Goal: Task Accomplishment & Management: Use online tool/utility

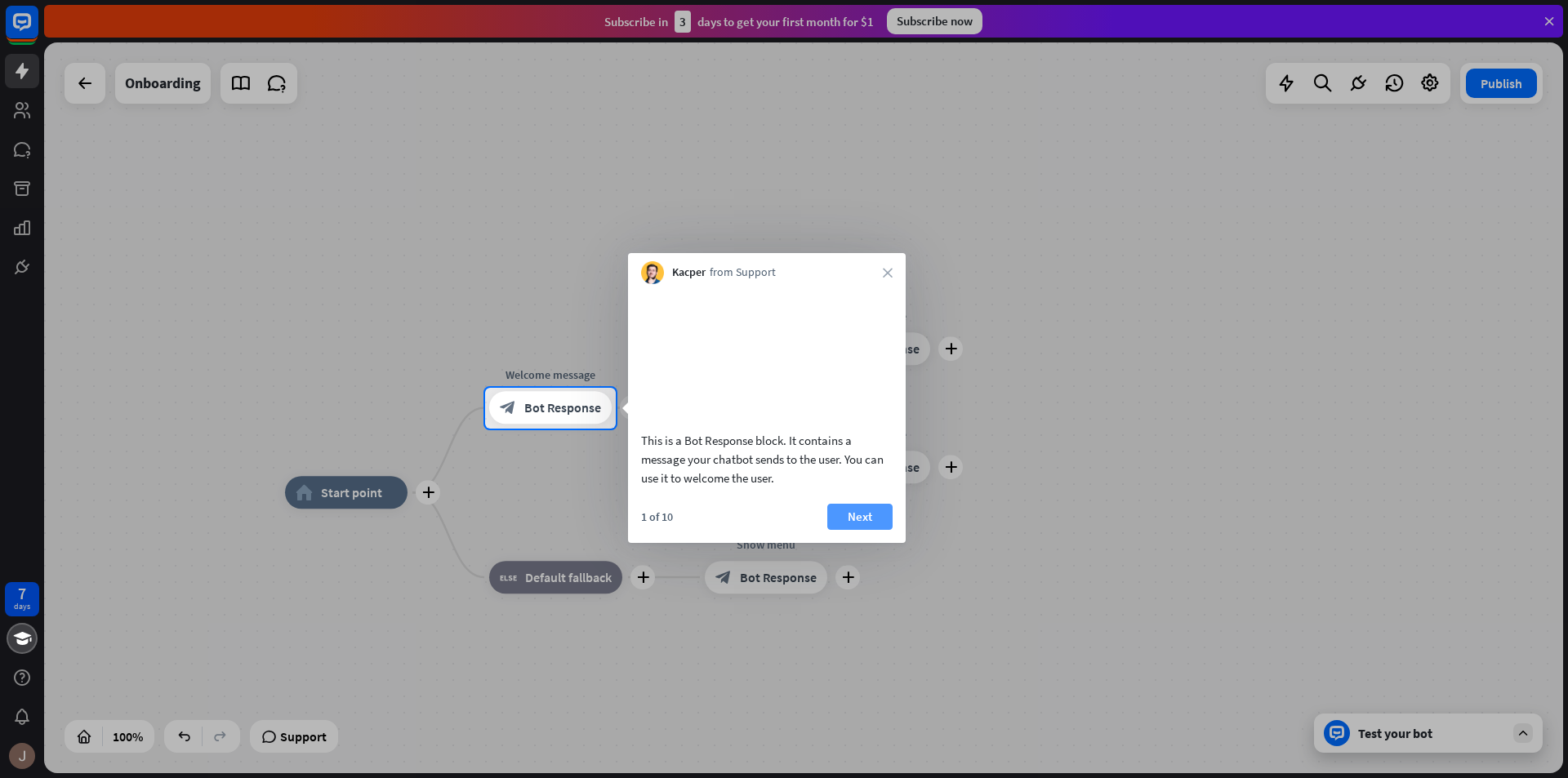
click at [851, 530] on button "Next" at bounding box center [860, 517] width 65 height 26
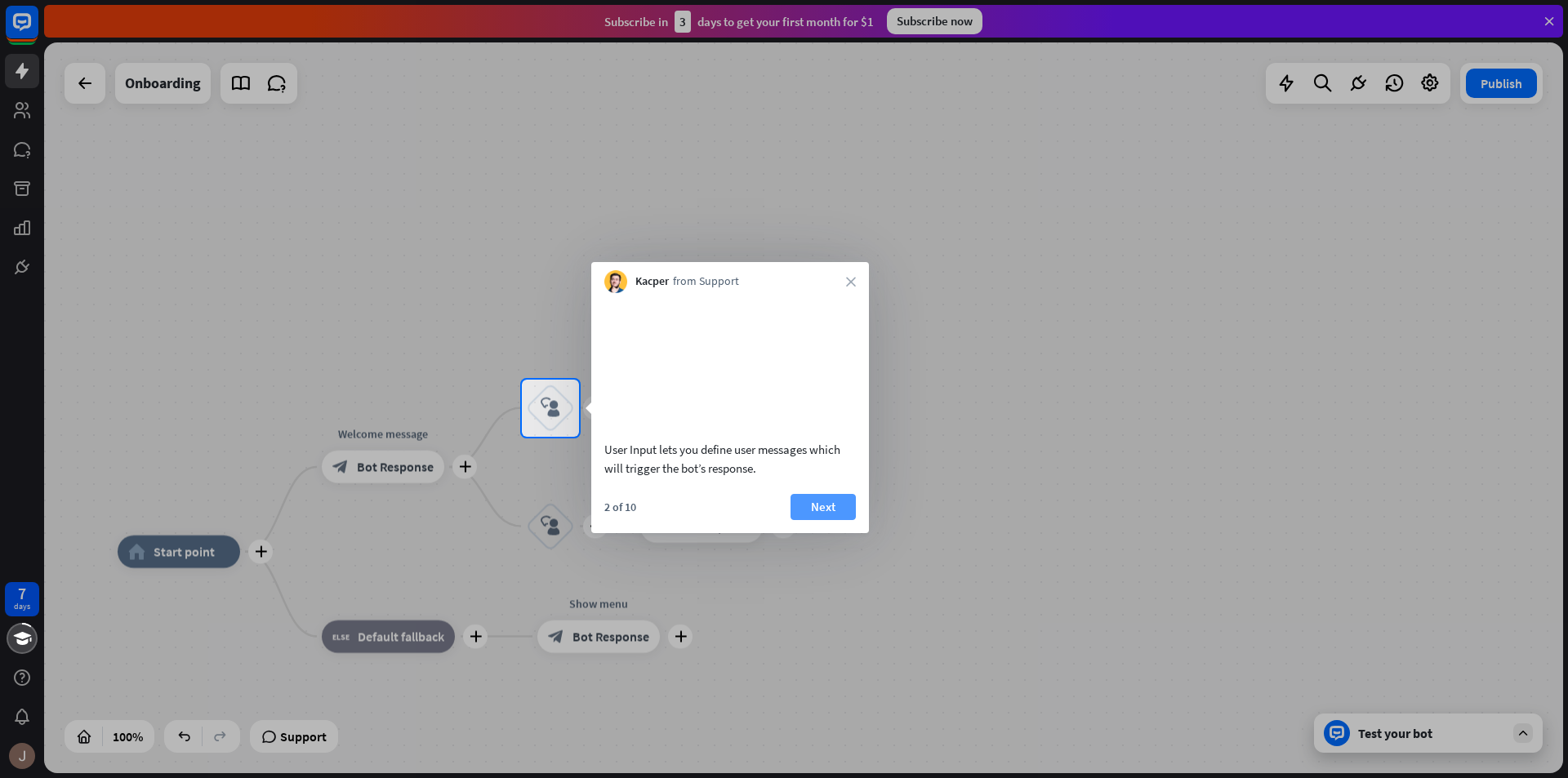
click at [828, 520] on button "Next" at bounding box center [822, 507] width 65 height 26
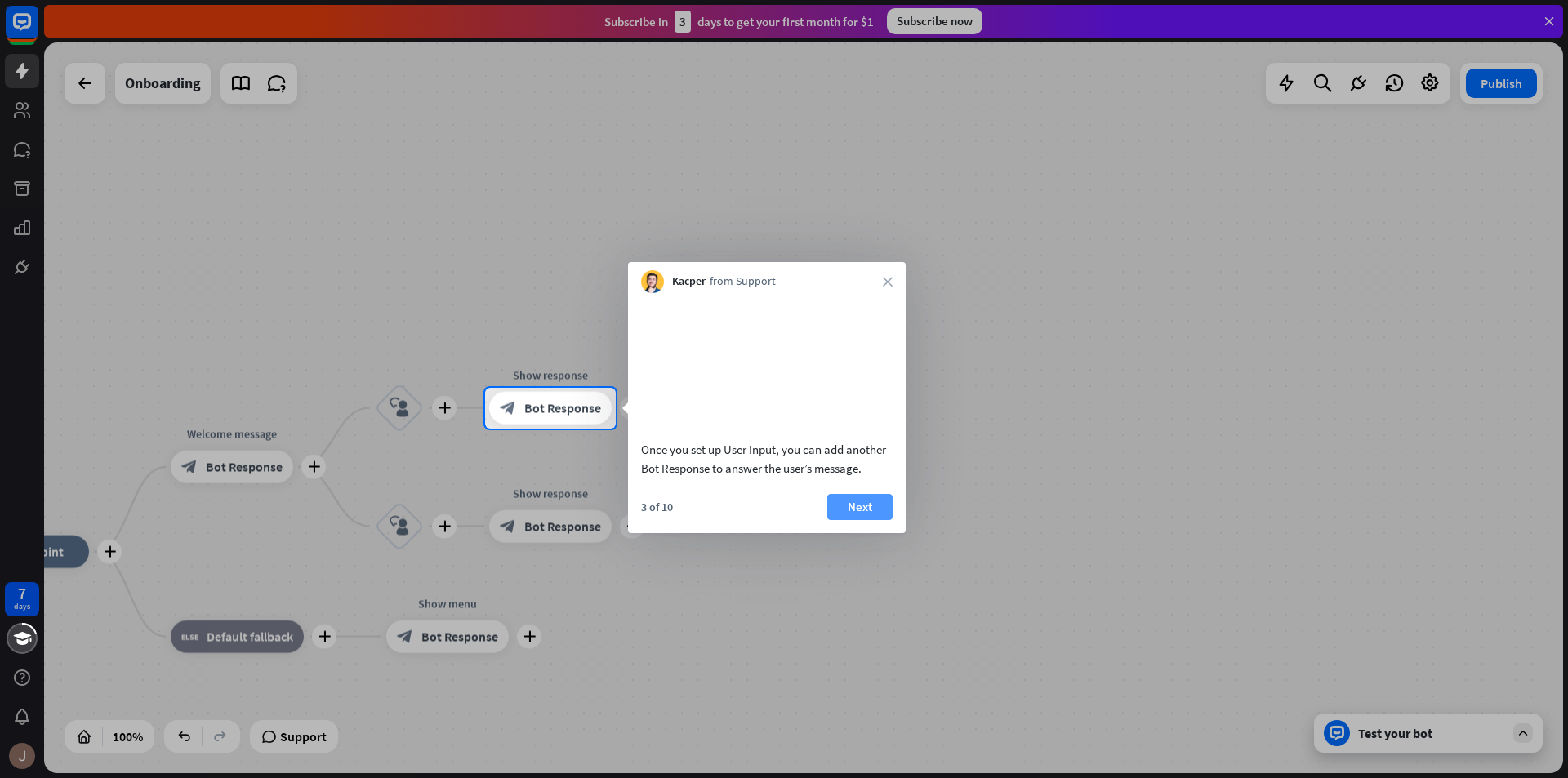
click at [868, 519] on button "Next" at bounding box center [860, 507] width 65 height 26
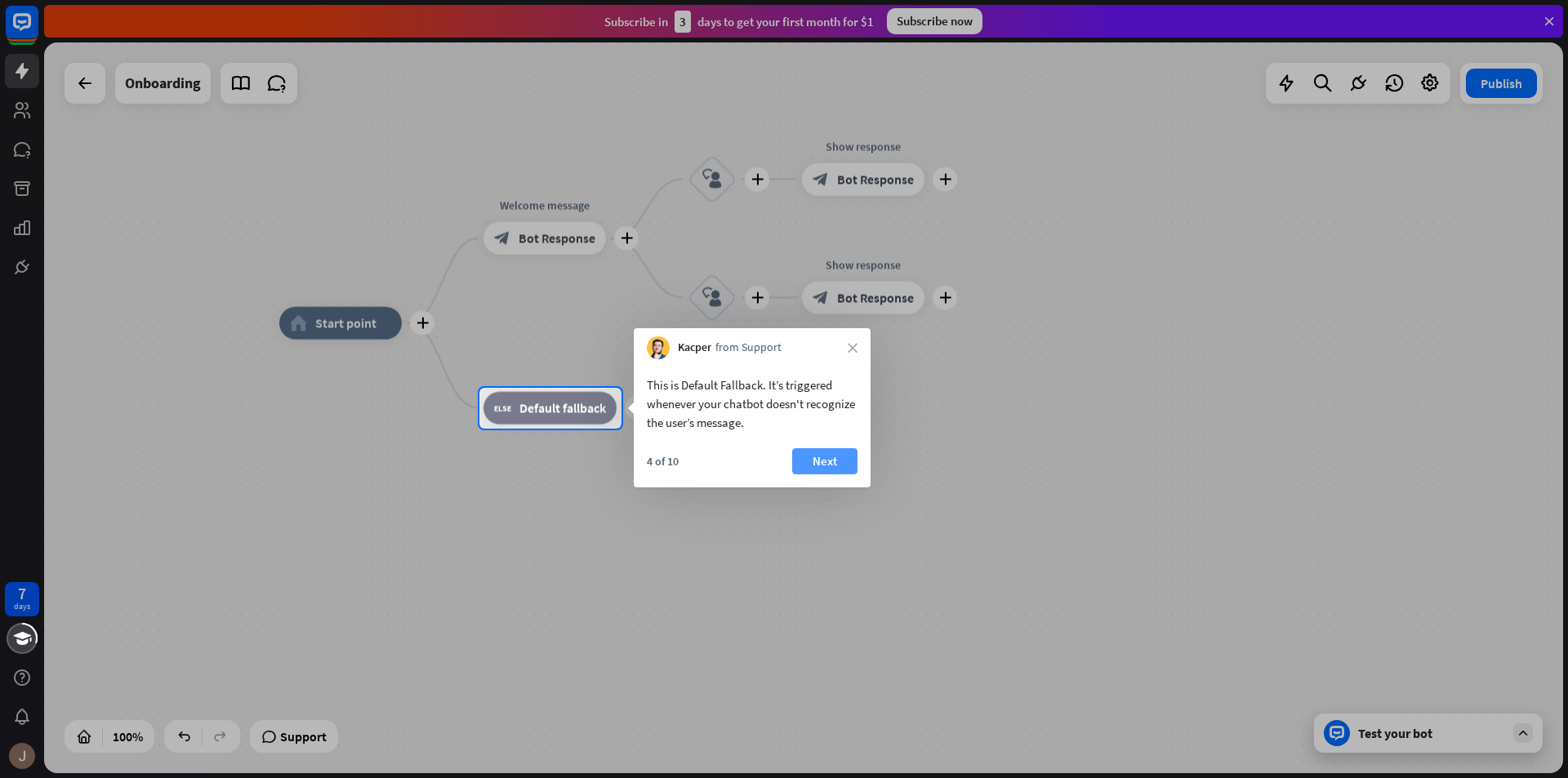
click at [825, 463] on button "Next" at bounding box center [824, 462] width 65 height 26
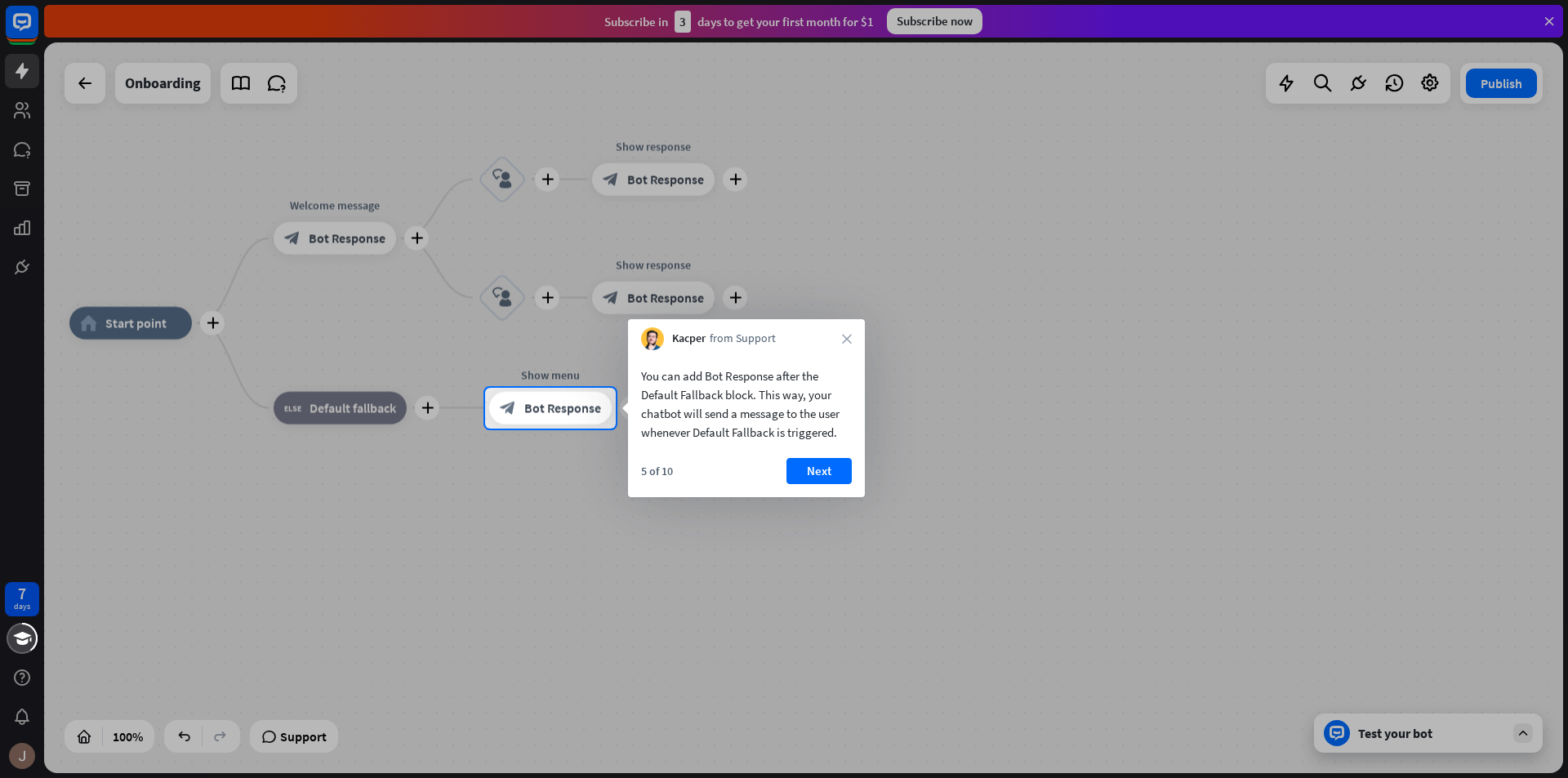
click at [809, 450] on div "You can add Bot Response after the Default Fallback block. This way, your chatb…" at bounding box center [747, 423] width 237 height 147
click at [807, 479] on button "Next" at bounding box center [819, 471] width 65 height 26
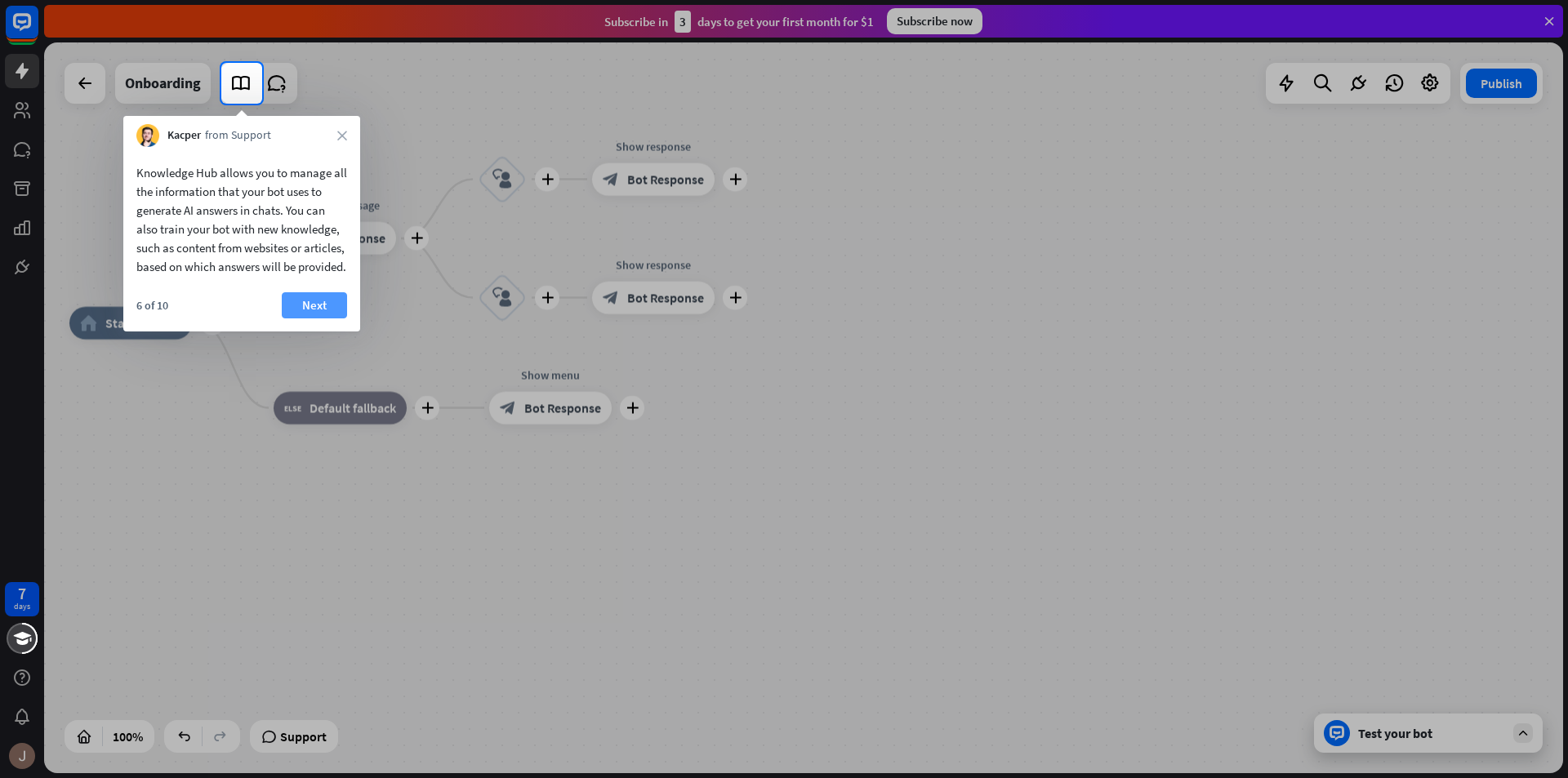
click at [308, 319] on button "Next" at bounding box center [314, 306] width 65 height 26
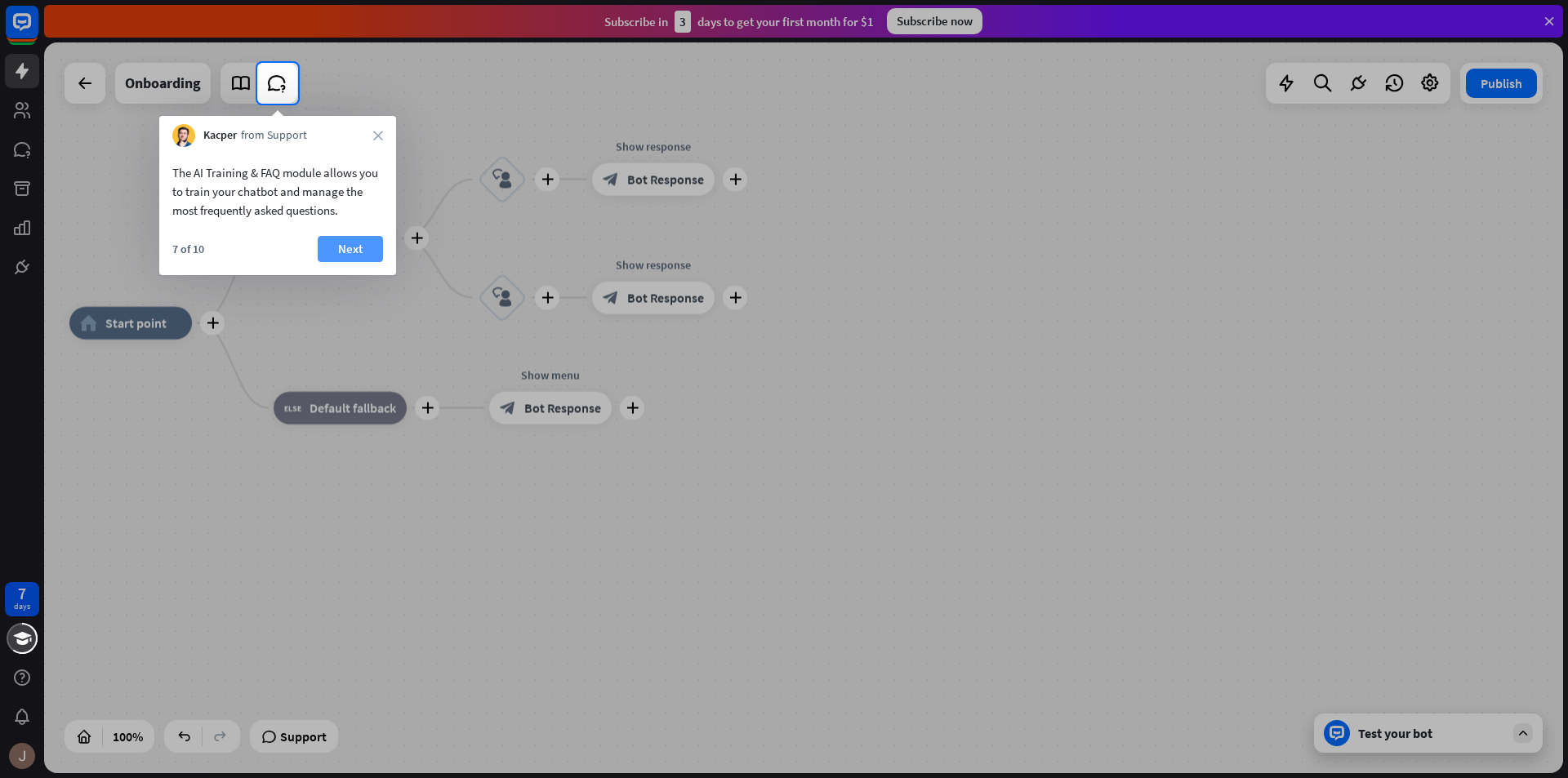
click at [337, 253] on button "Next" at bounding box center [350, 249] width 65 height 26
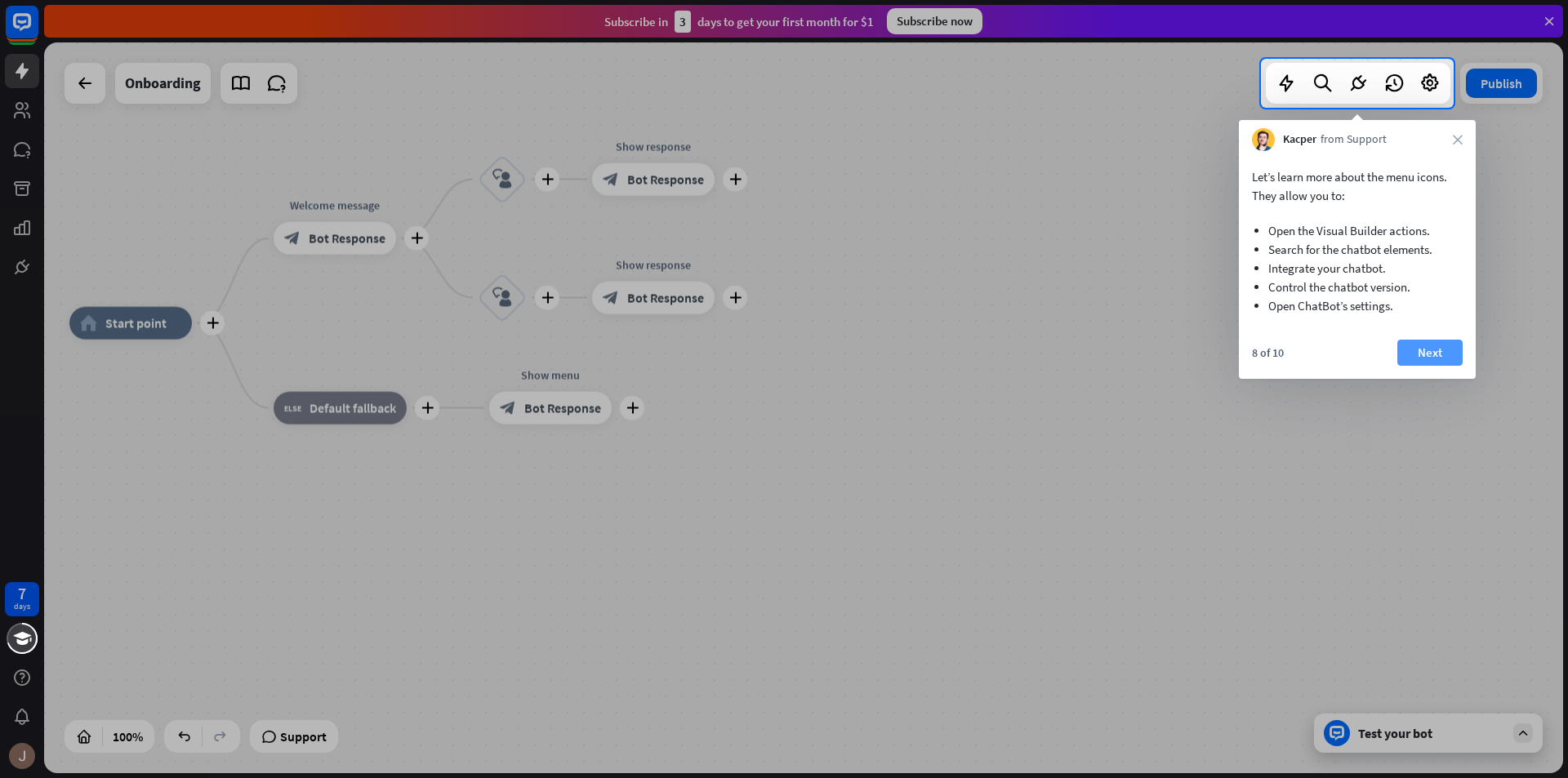
click at [1404, 352] on button "Next" at bounding box center [1429, 353] width 65 height 26
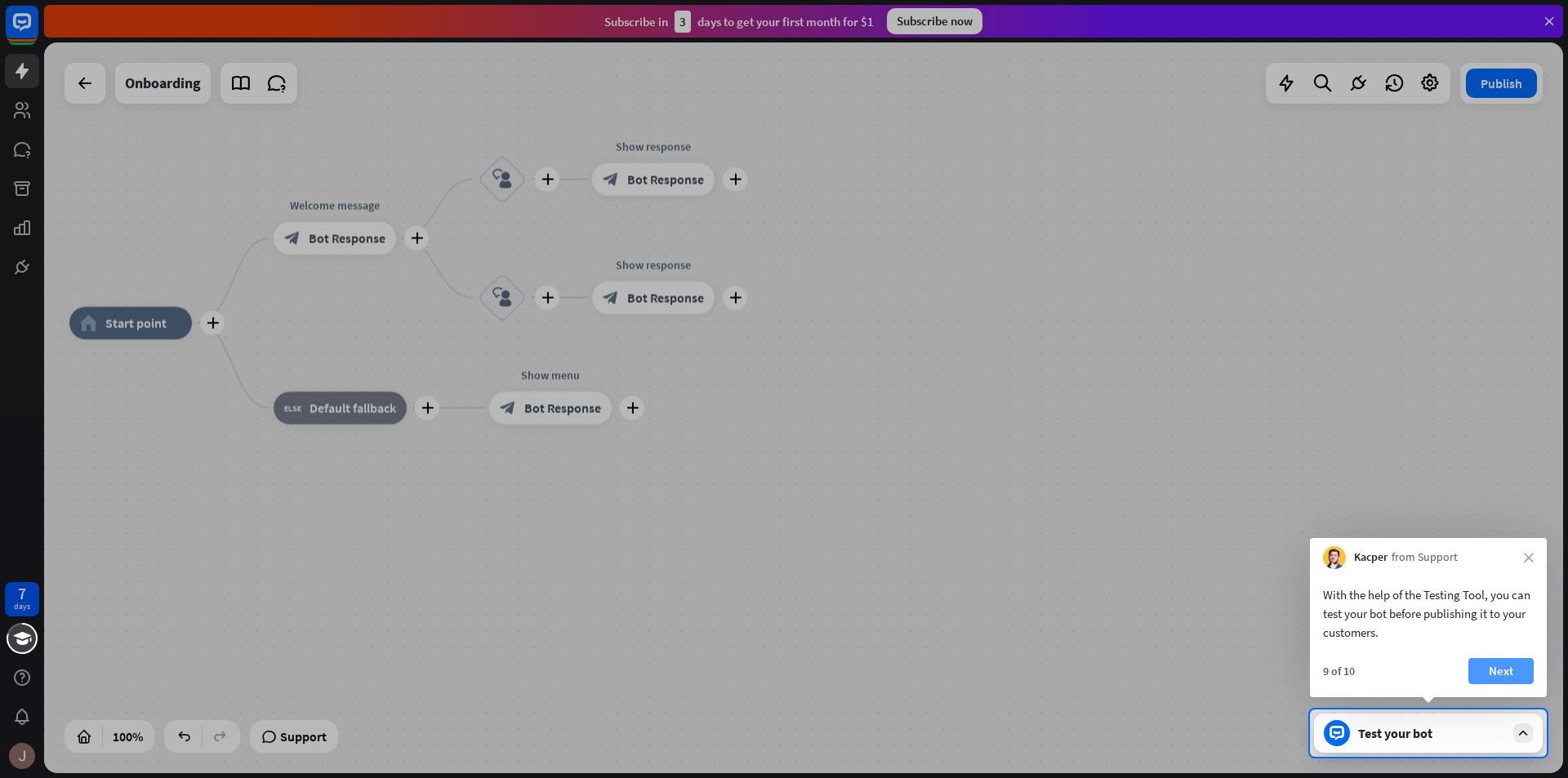
click at [1518, 667] on button "Next" at bounding box center [1501, 672] width 65 height 26
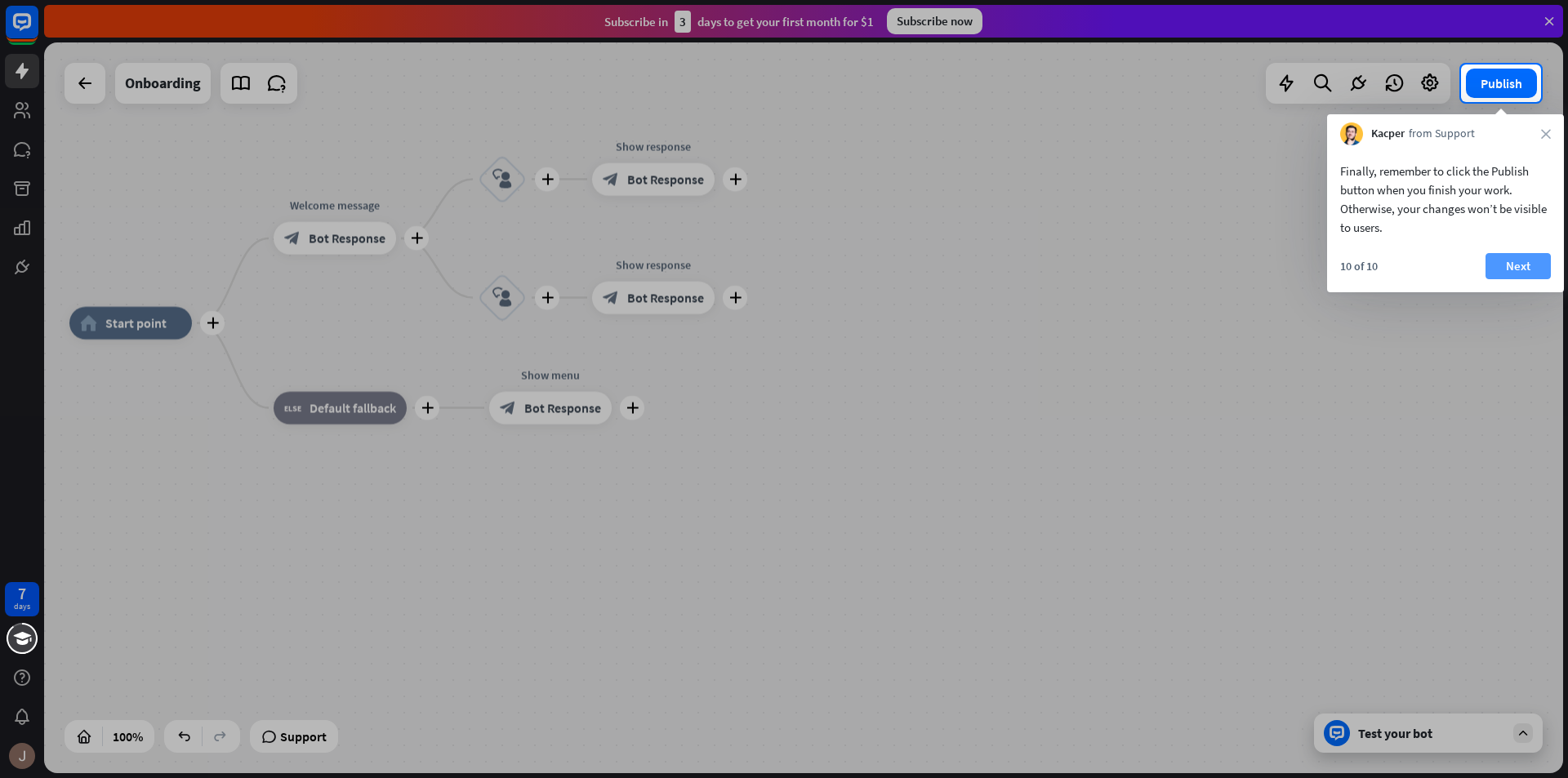
click at [1495, 263] on button "Next" at bounding box center [1517, 267] width 65 height 26
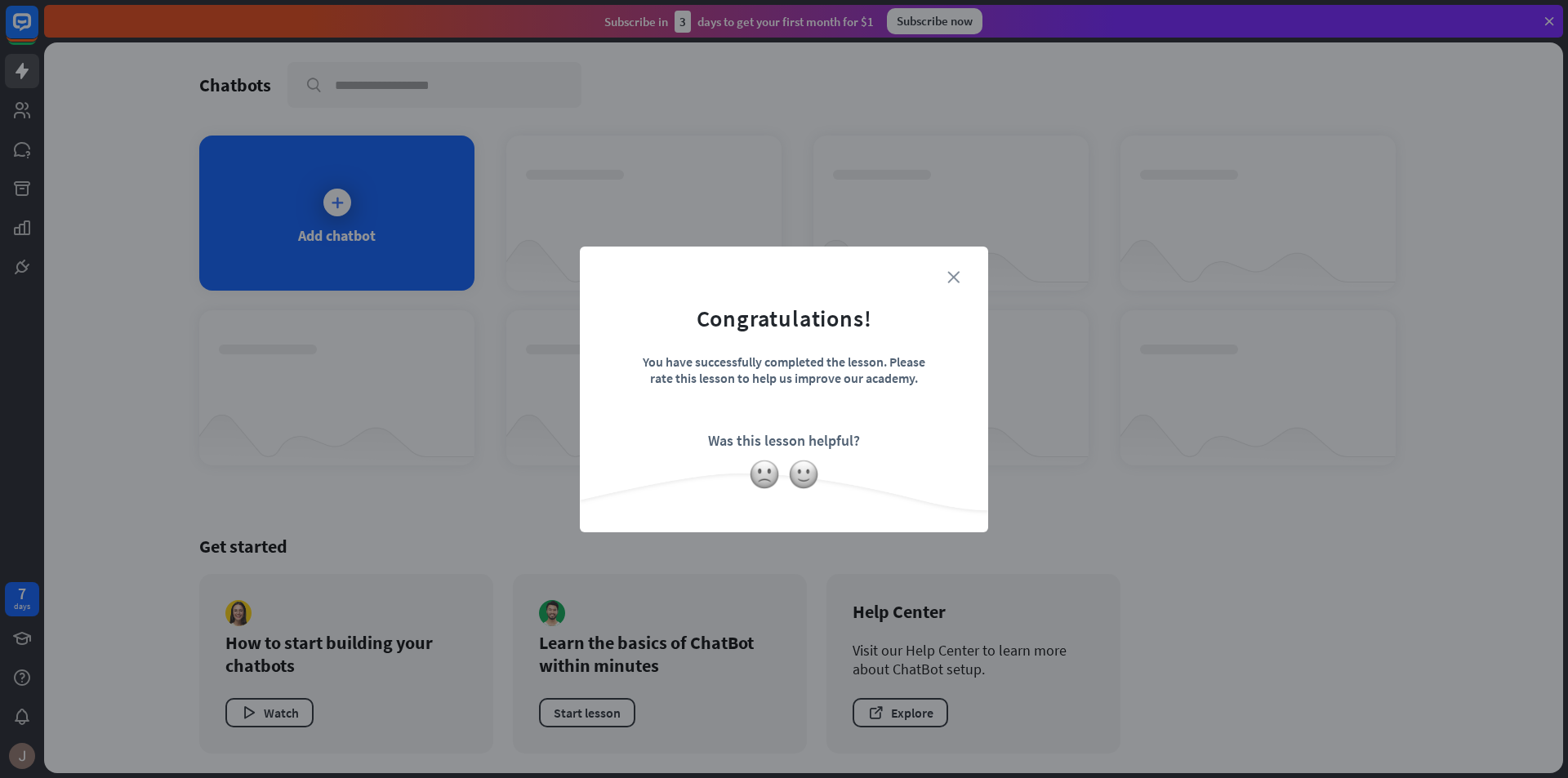
click at [953, 274] on icon "close" at bounding box center [953, 277] width 12 height 12
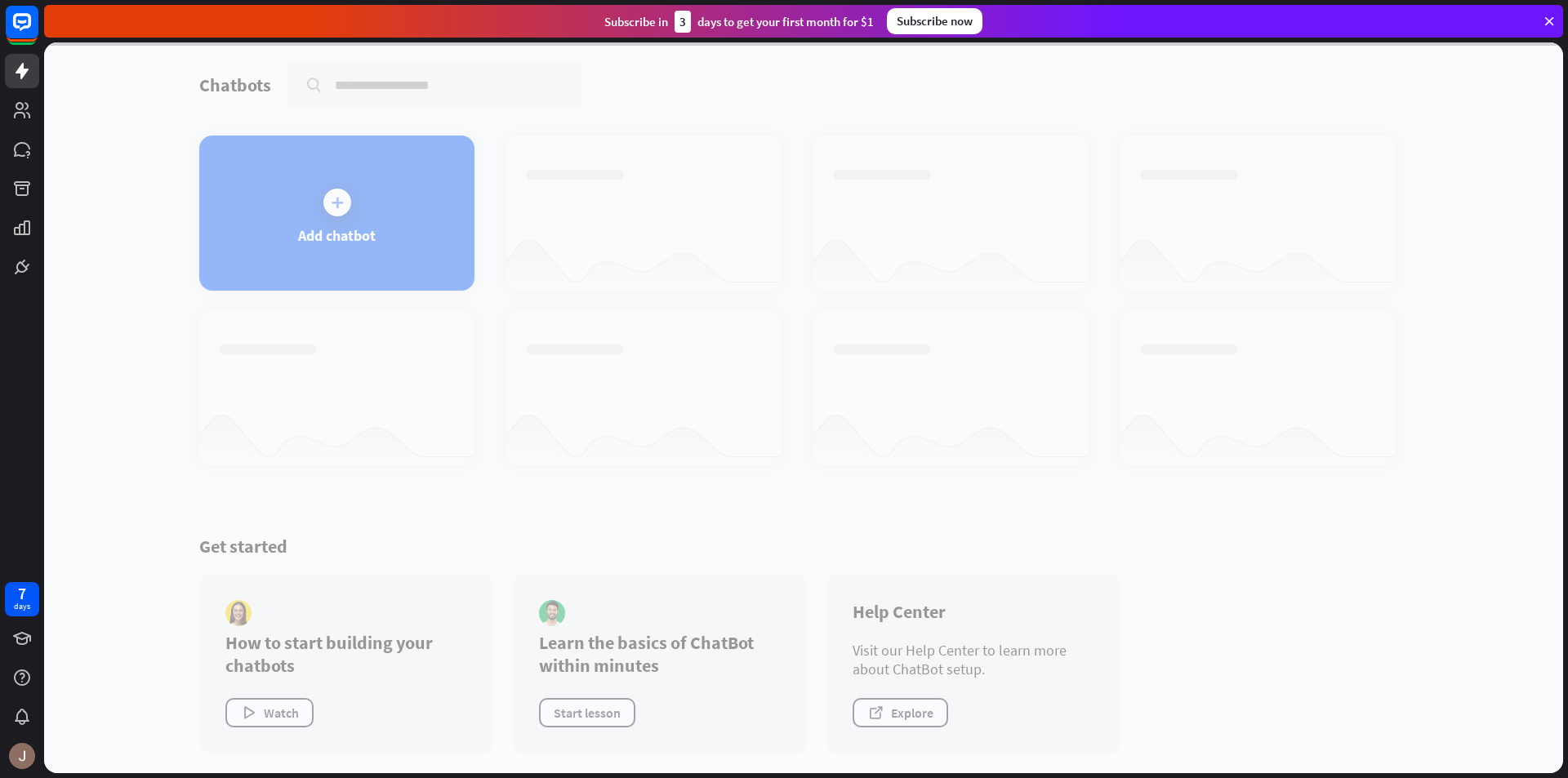
click at [314, 200] on div at bounding box center [804, 408] width 1519 height 731
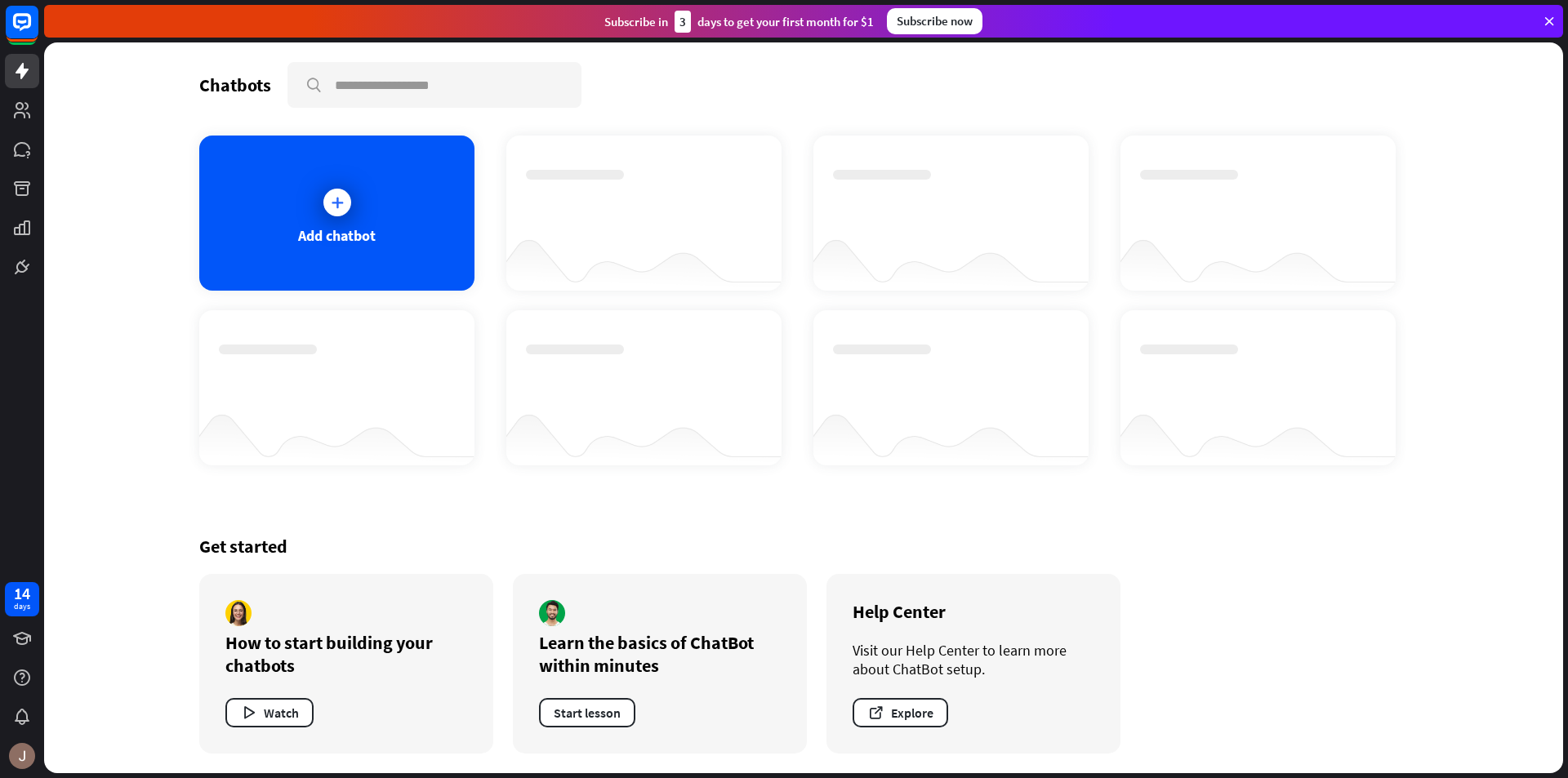
click at [314, 200] on div "Add chatbot" at bounding box center [337, 213] width 275 height 155
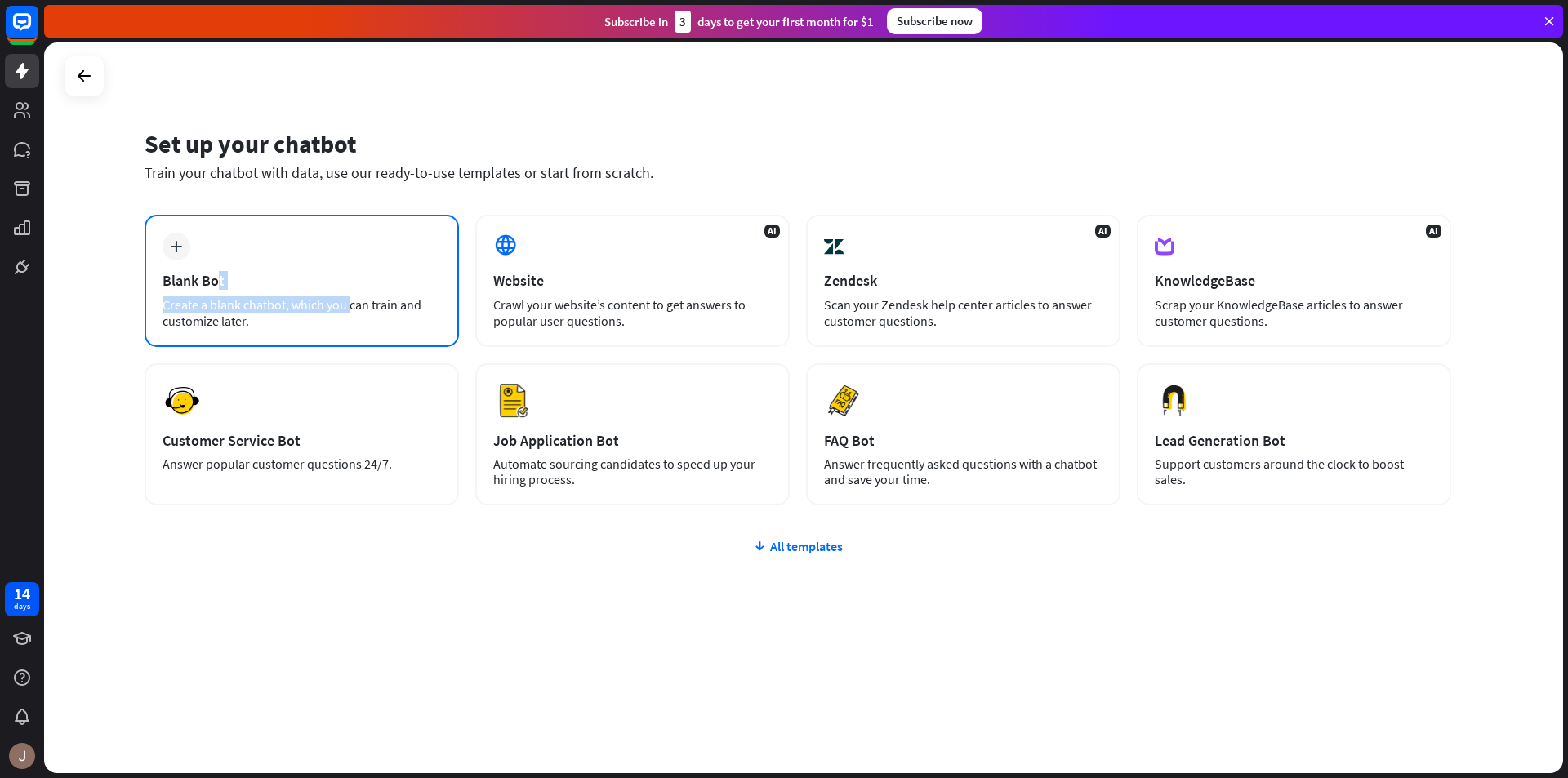
drag, startPoint x: 212, startPoint y: 300, endPoint x: 217, endPoint y: 284, distance: 16.8
click at [217, 284] on div "plus Blank Bot Create a blank chatbot, which you can train and customize later." at bounding box center [301, 281] width 314 height 132
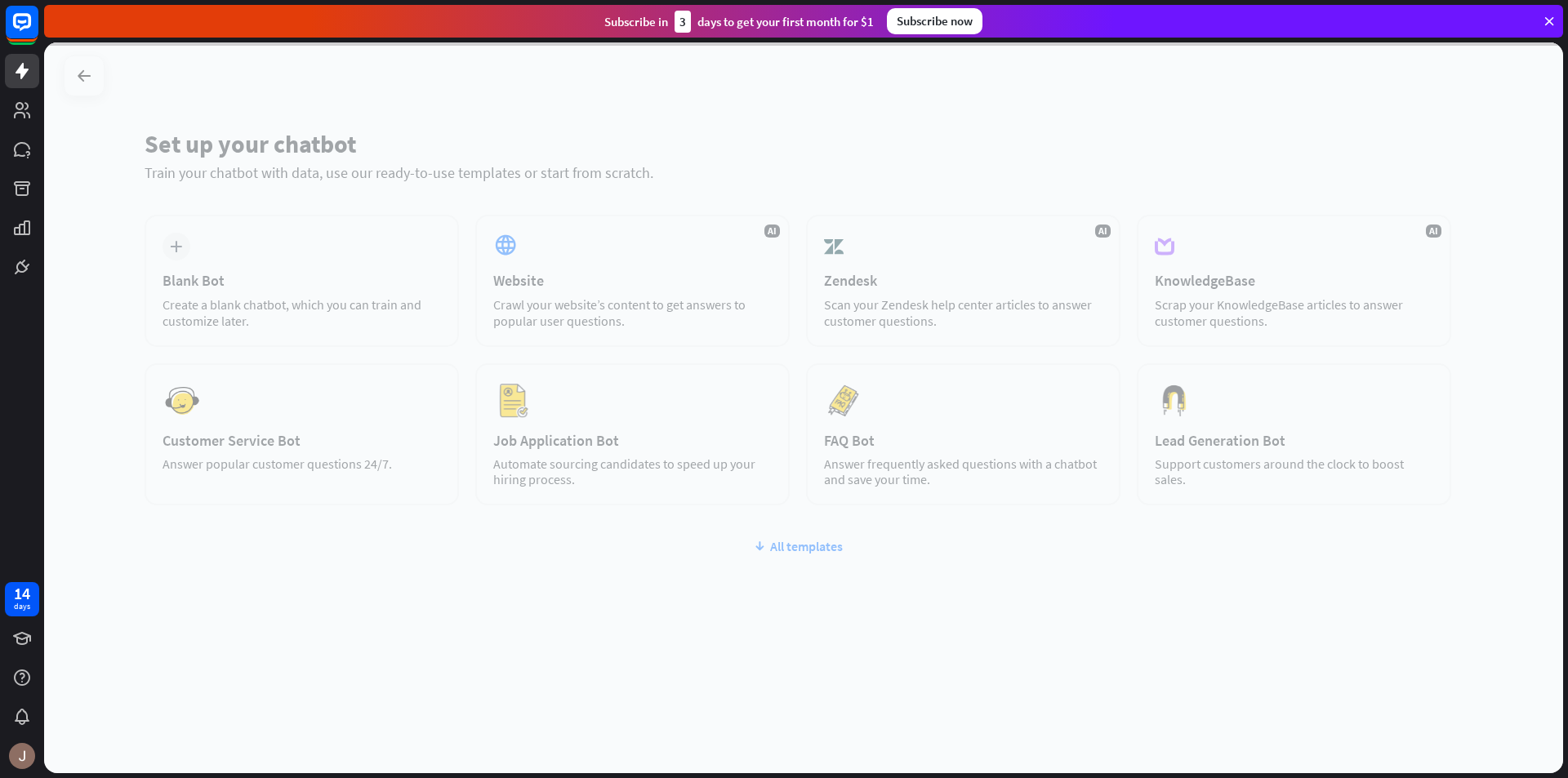
click at [248, 258] on div at bounding box center [804, 408] width 1519 height 731
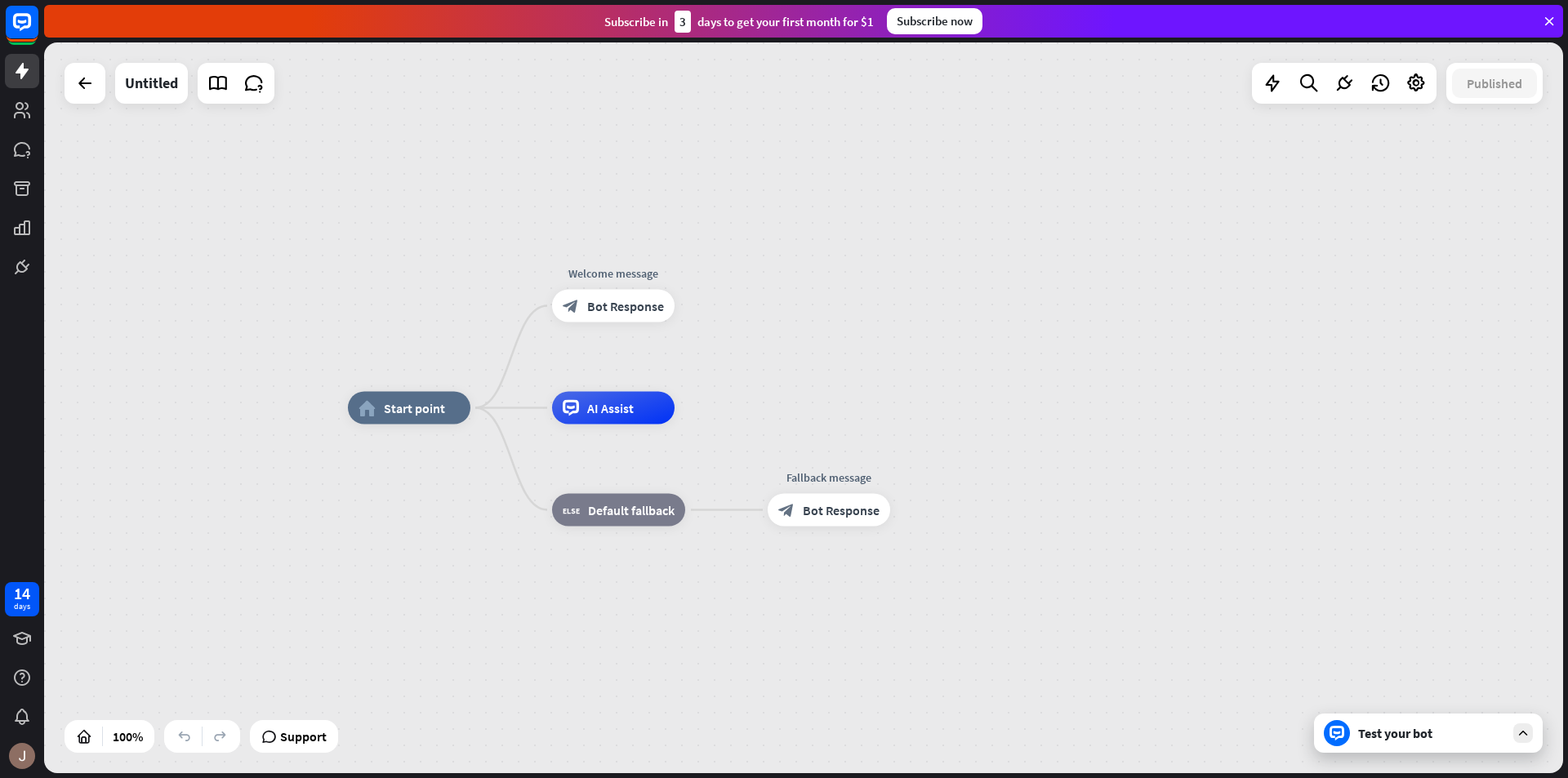
click at [1361, 736] on div "Test your bot" at bounding box center [1431, 733] width 147 height 17
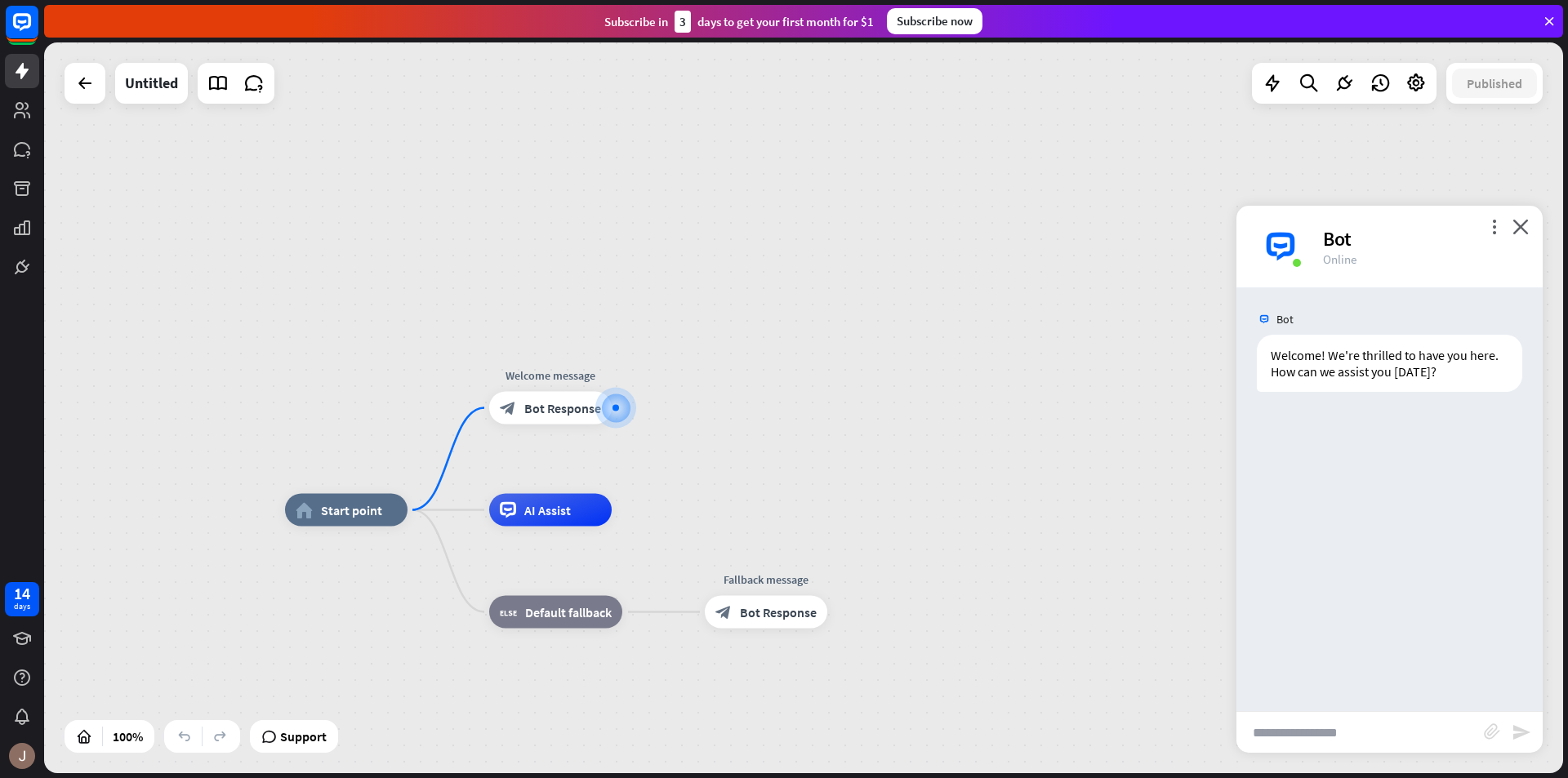
click at [1319, 746] on input "text" at bounding box center [1360, 732] width 247 height 41
type input "**"
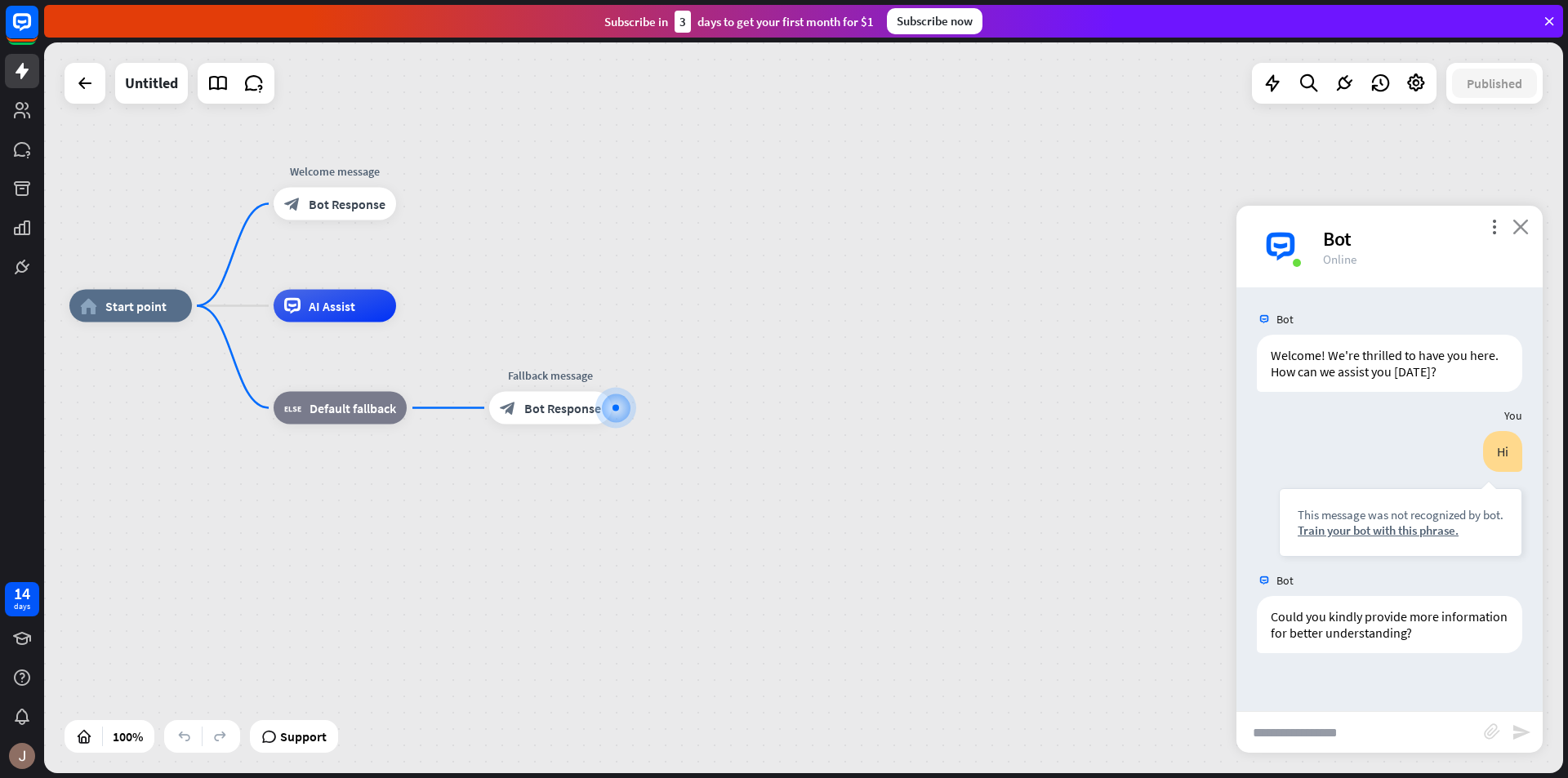
click at [1521, 227] on icon "close" at bounding box center [1520, 227] width 17 height 16
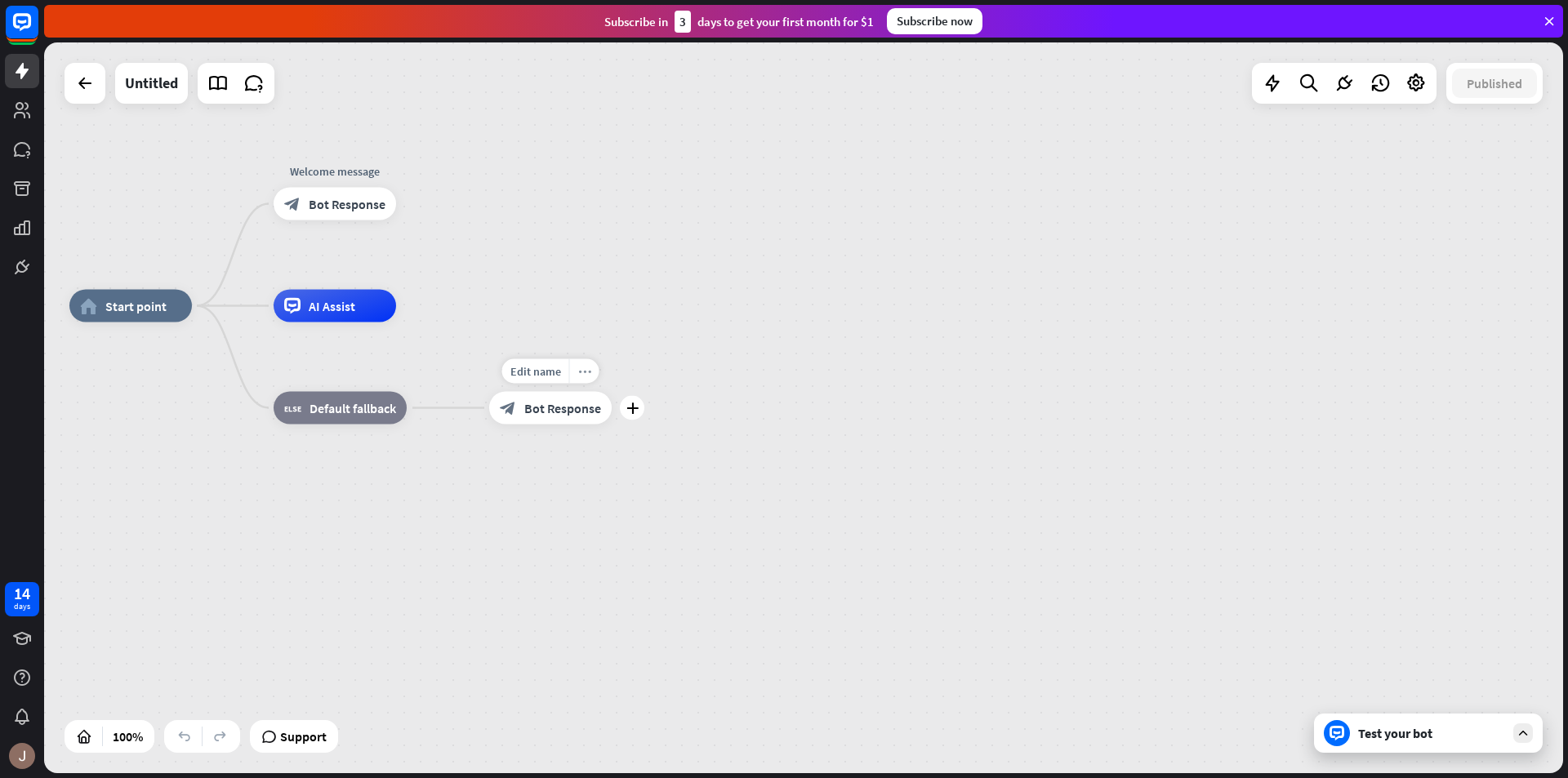
click at [588, 369] on icon "more_horiz" at bounding box center [585, 371] width 13 height 12
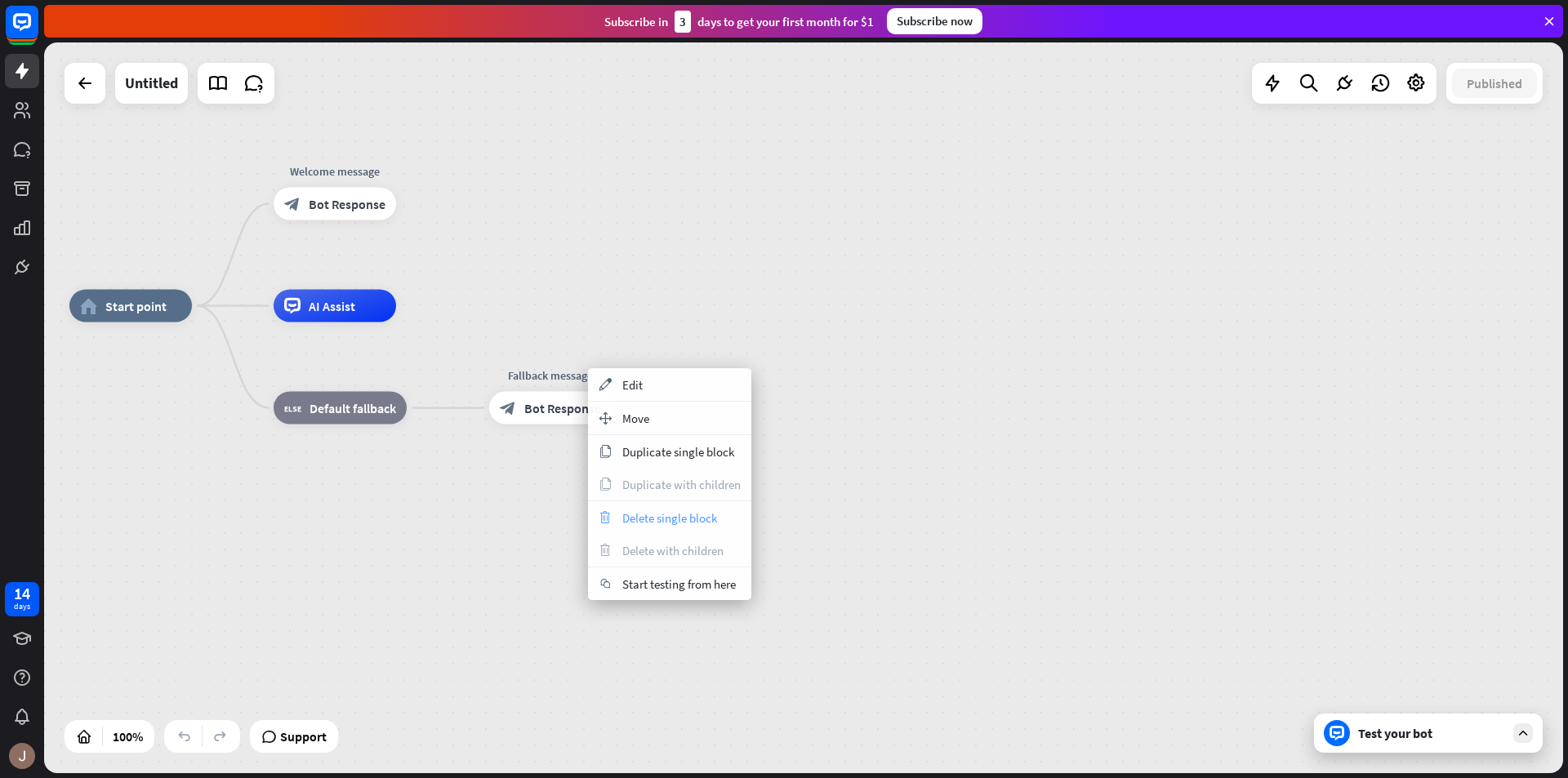
click at [633, 517] on span "Delete single block" at bounding box center [669, 518] width 95 height 16
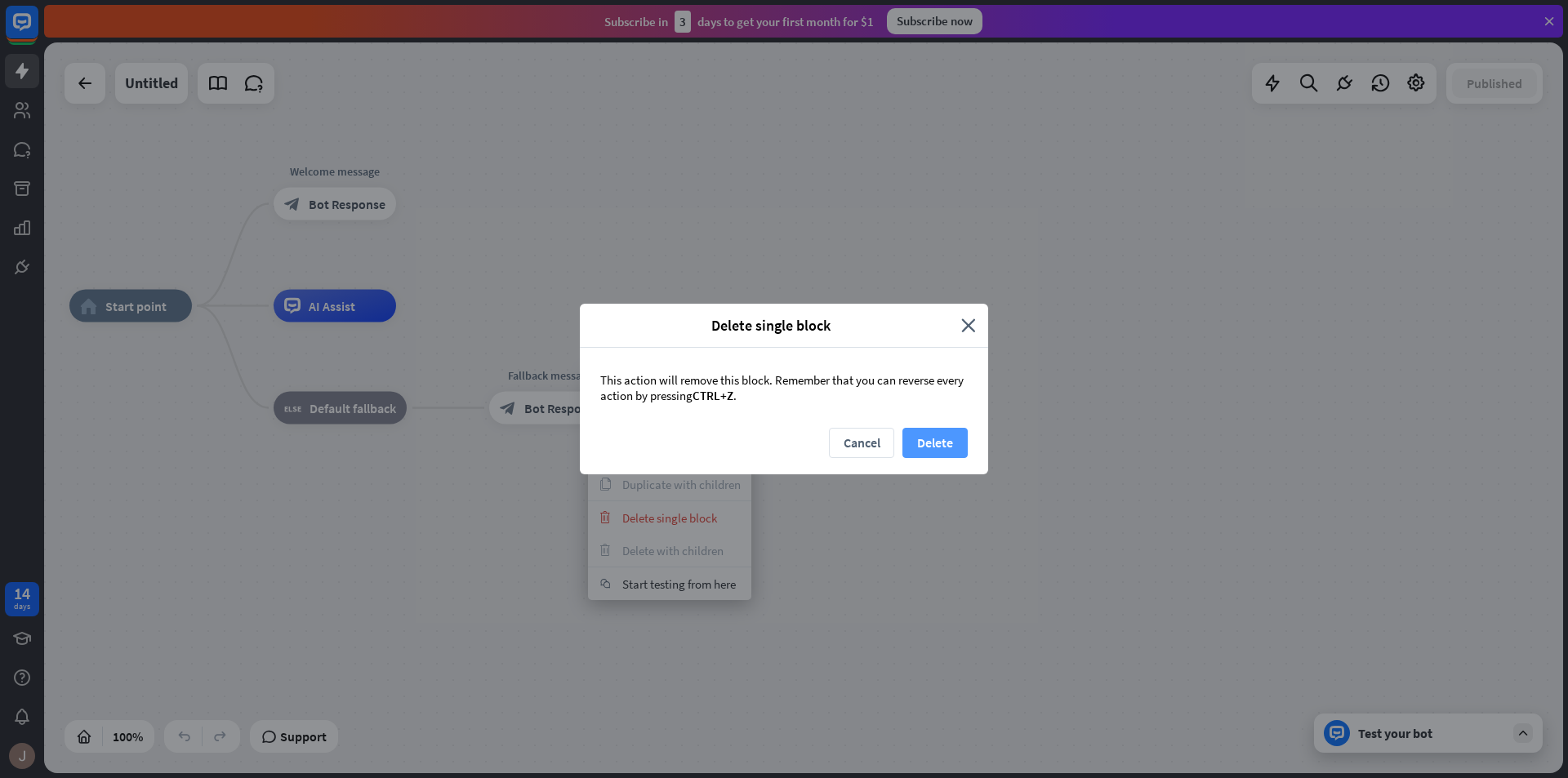
click at [929, 442] on button "Delete" at bounding box center [935, 443] width 65 height 30
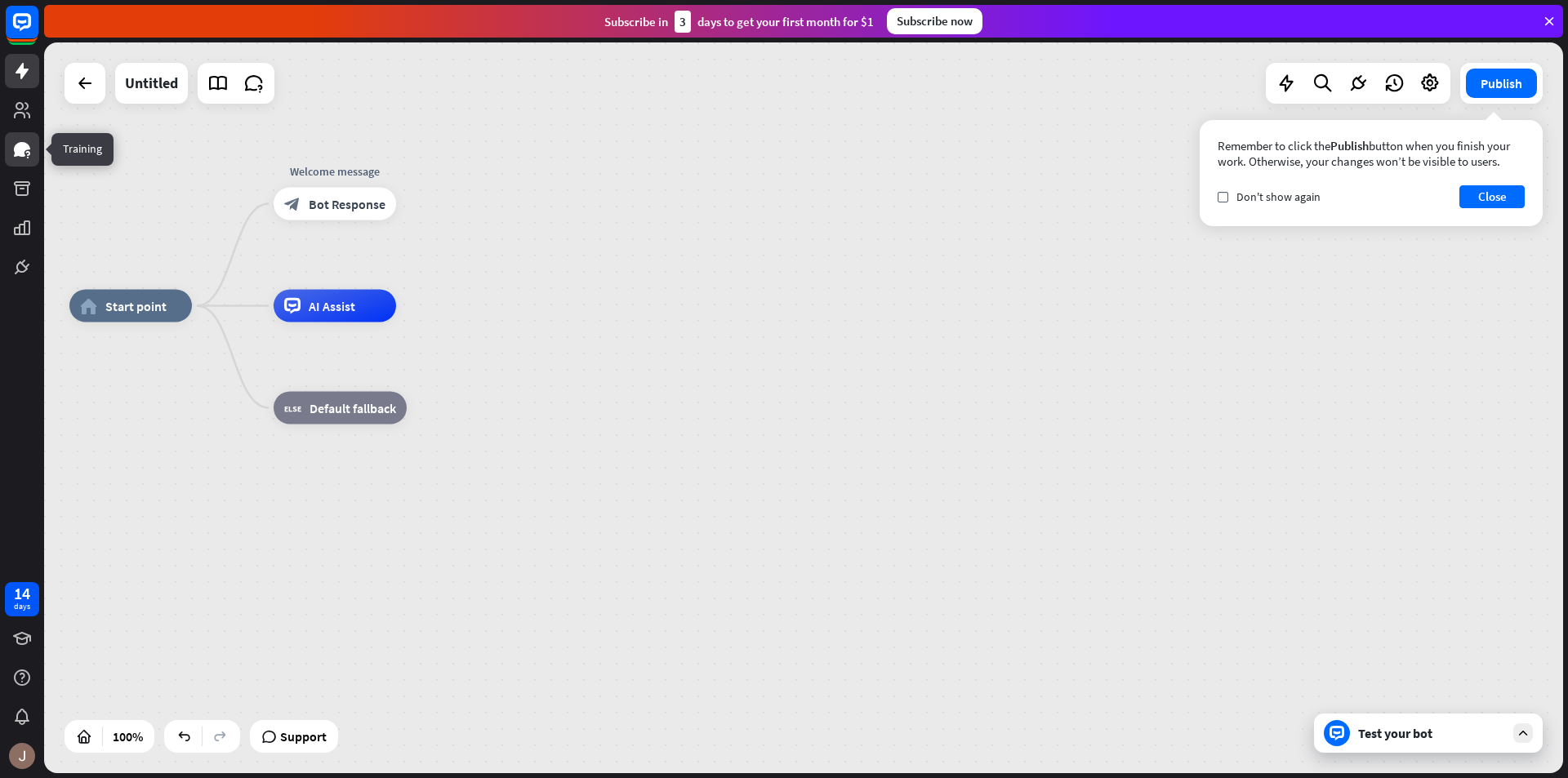
click at [30, 159] on icon at bounding box center [22, 149] width 19 height 19
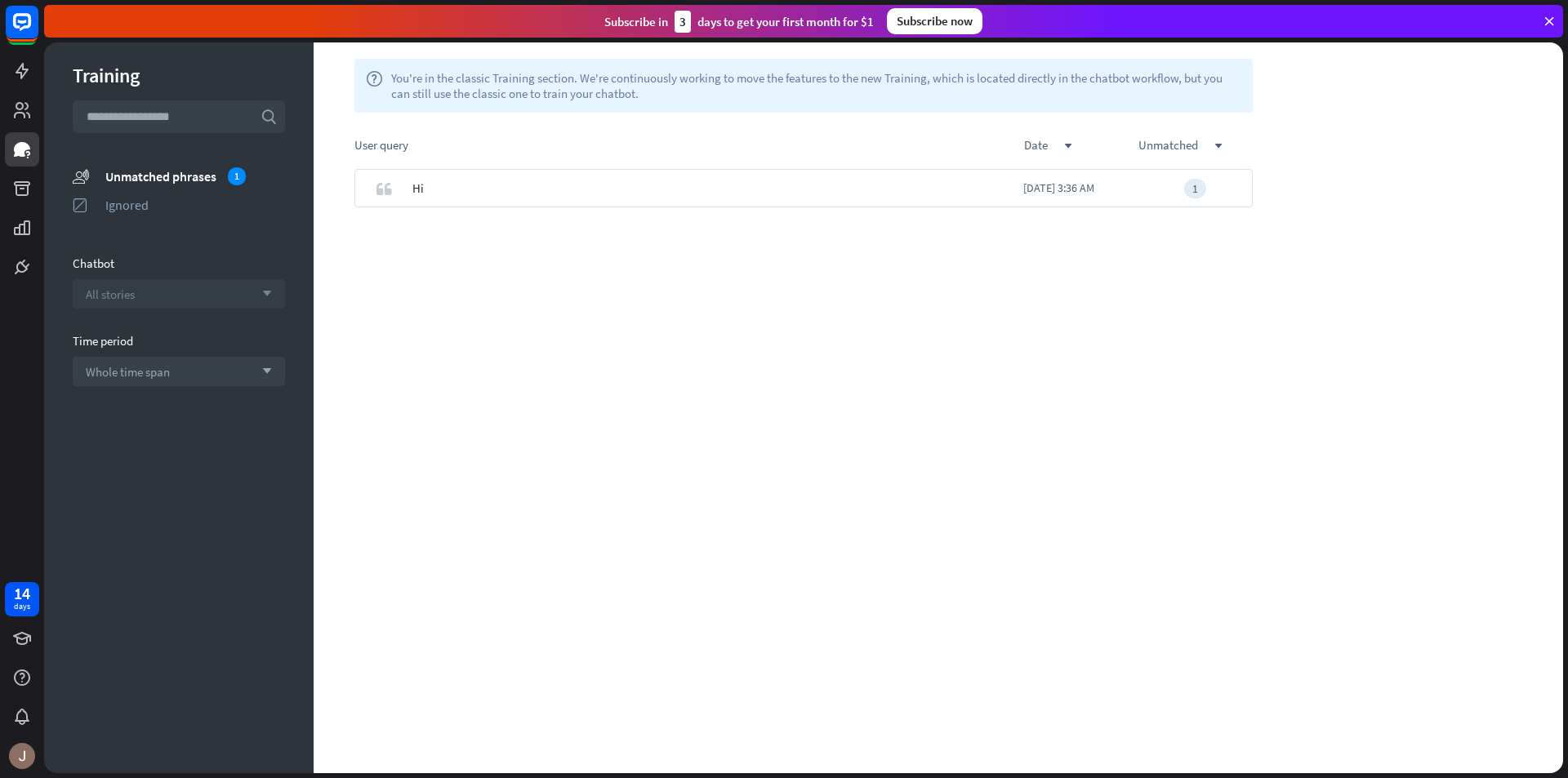
click at [184, 294] on div "All stories arrow_down" at bounding box center [179, 294] width 213 height 30
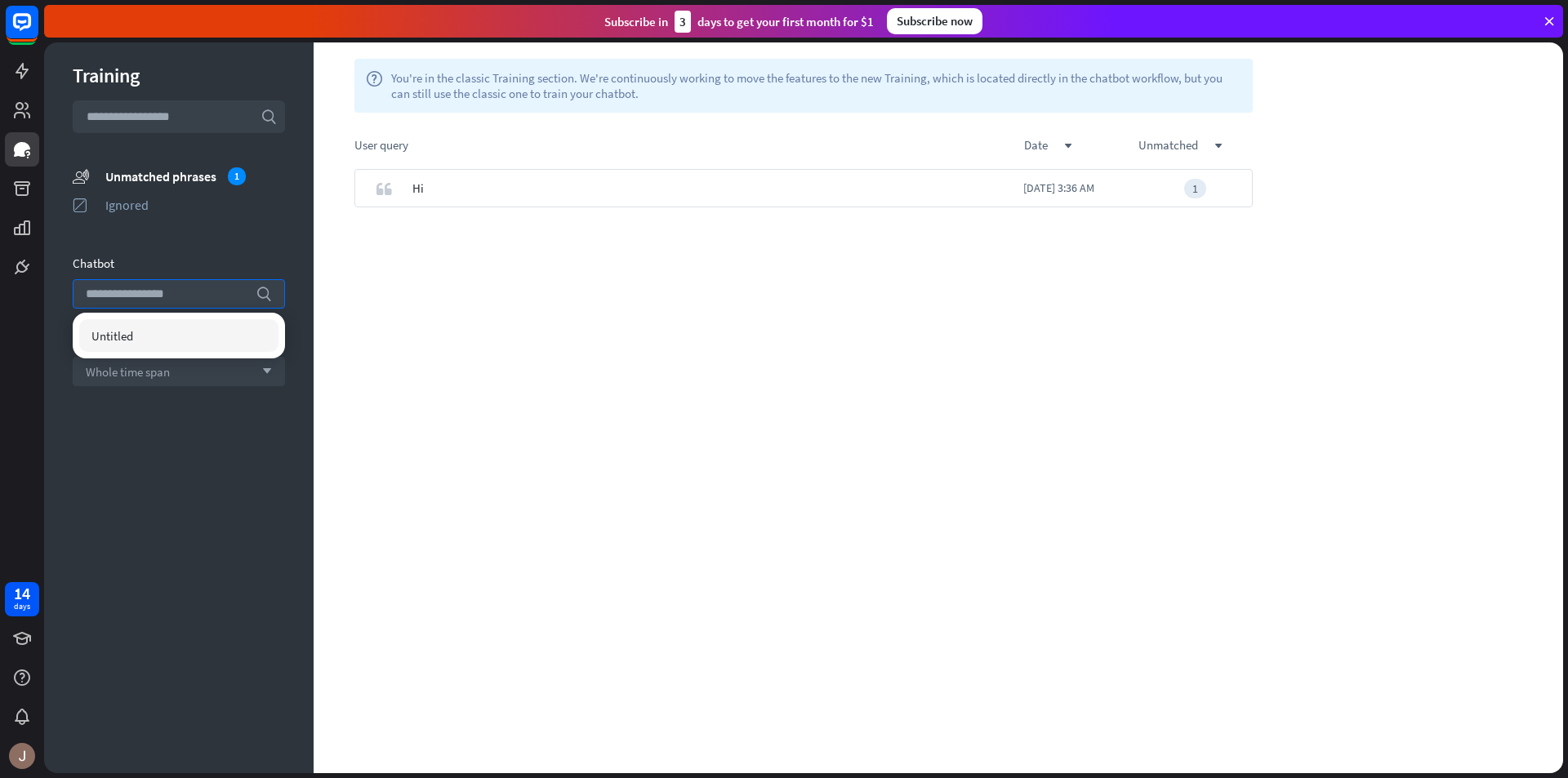
click at [525, 343] on div "quote Hi [DATE] 3:36 AM 1" at bounding box center [803, 471] width 980 height 605
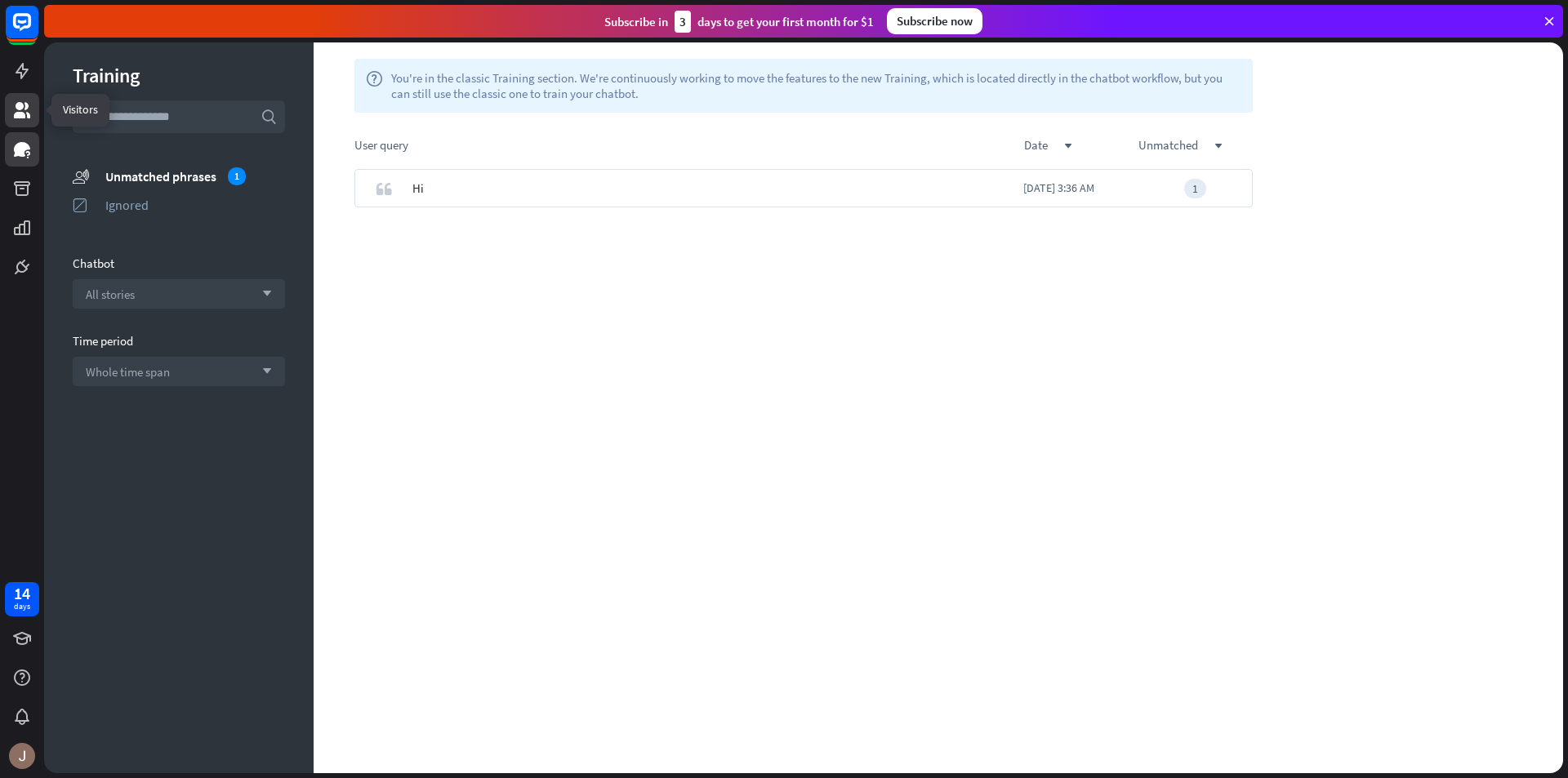
click at [22, 117] on icon at bounding box center [22, 110] width 17 height 17
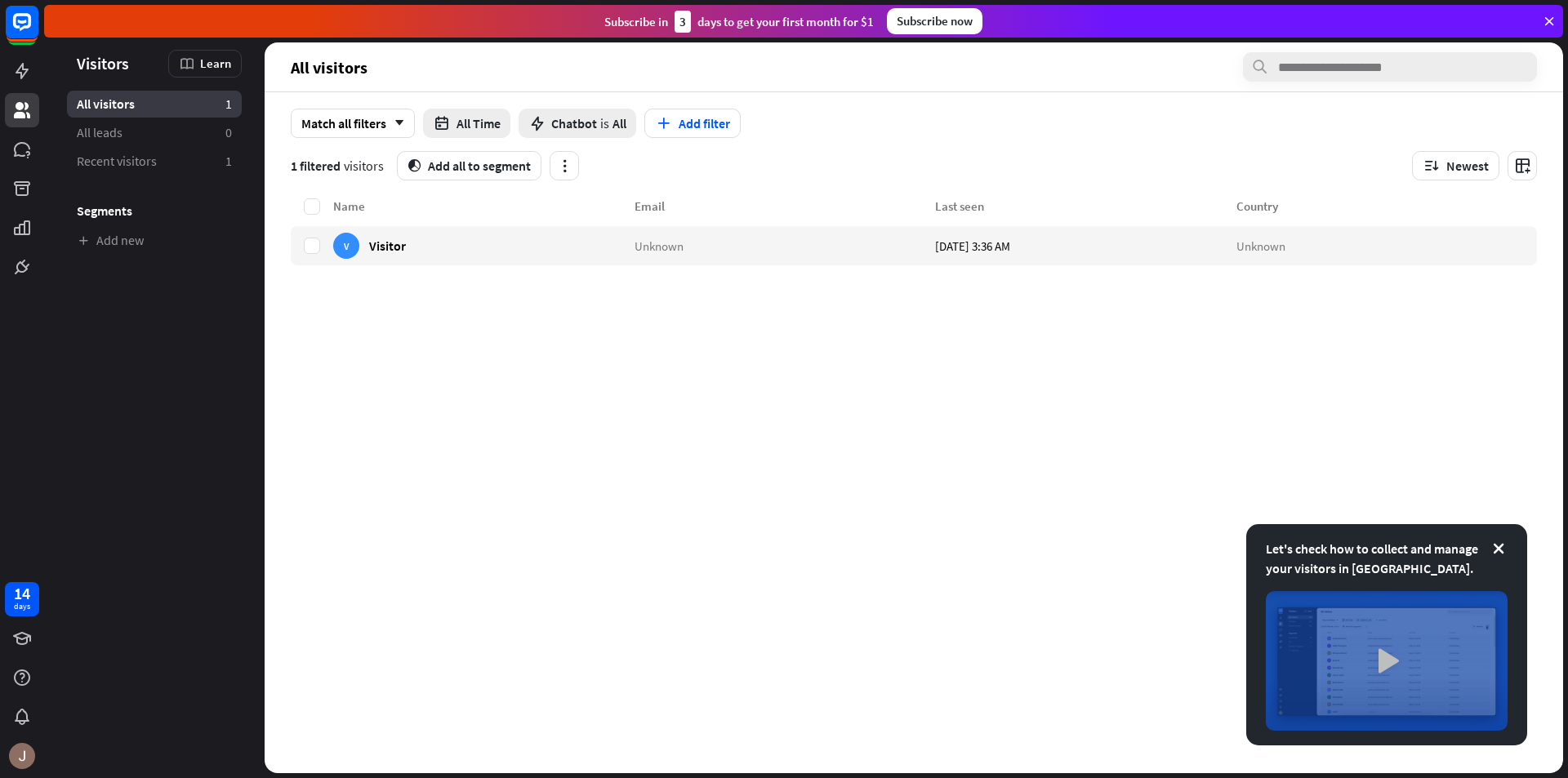
click at [1382, 642] on img at bounding box center [1386, 661] width 241 height 139
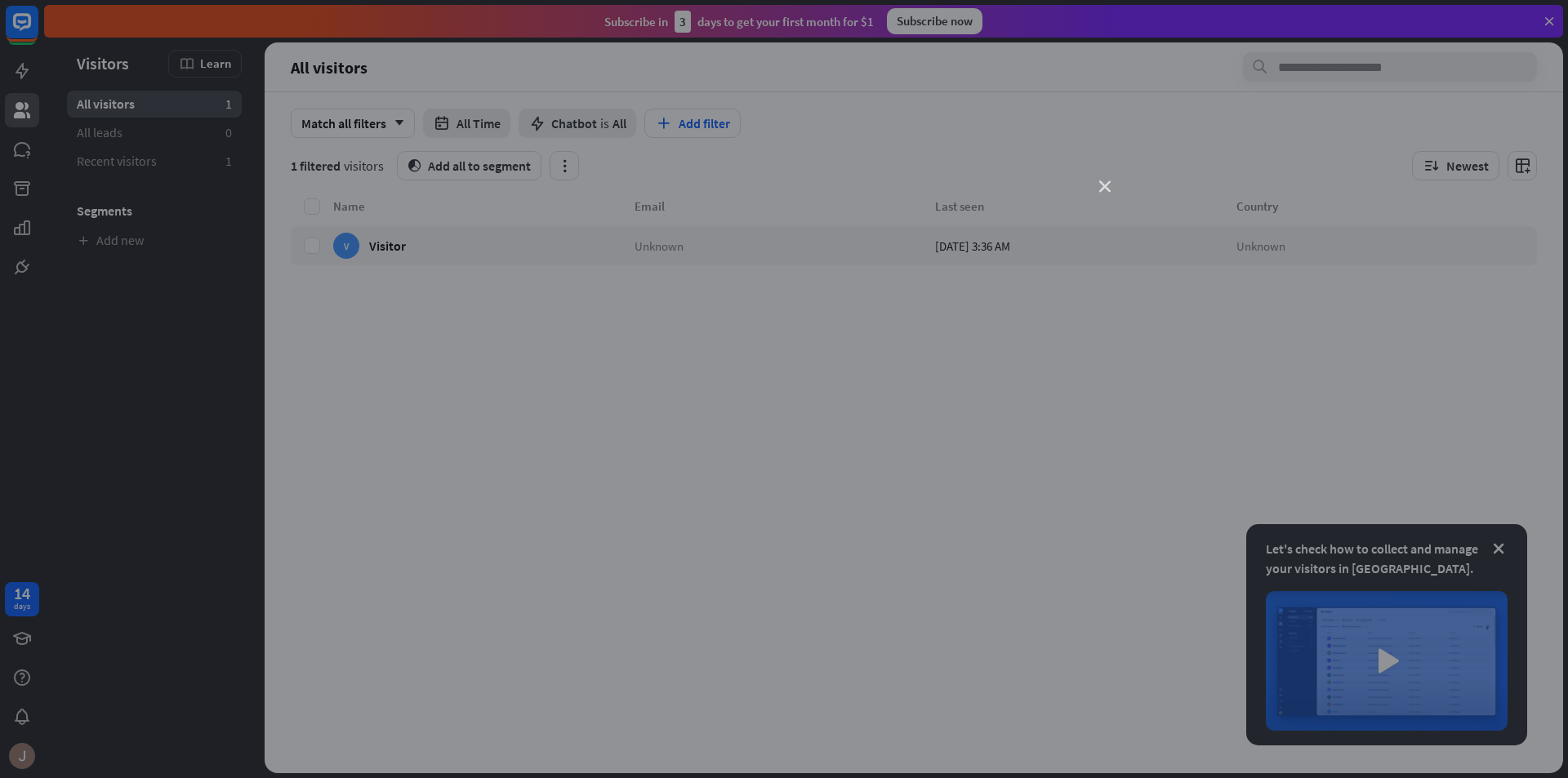
click at [1106, 189] on icon "close" at bounding box center [1105, 186] width 11 height 11
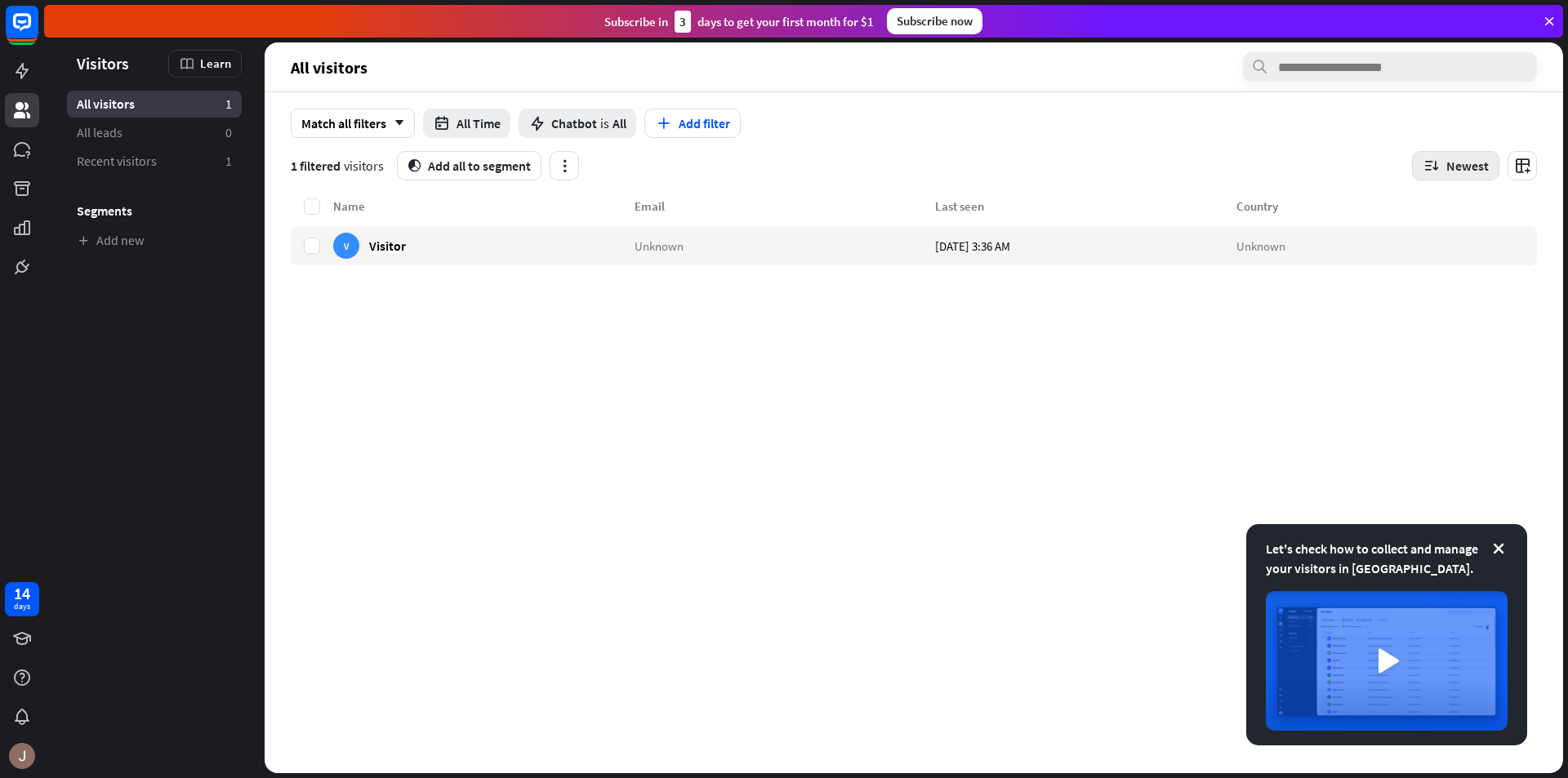
click at [1478, 153] on button "Newest" at bounding box center [1456, 166] width 87 height 30
click at [1440, 208] on div "Newest" at bounding box center [1444, 211] width 37 height 32
click at [139, 156] on span "Recent visitors" at bounding box center [117, 161] width 80 height 17
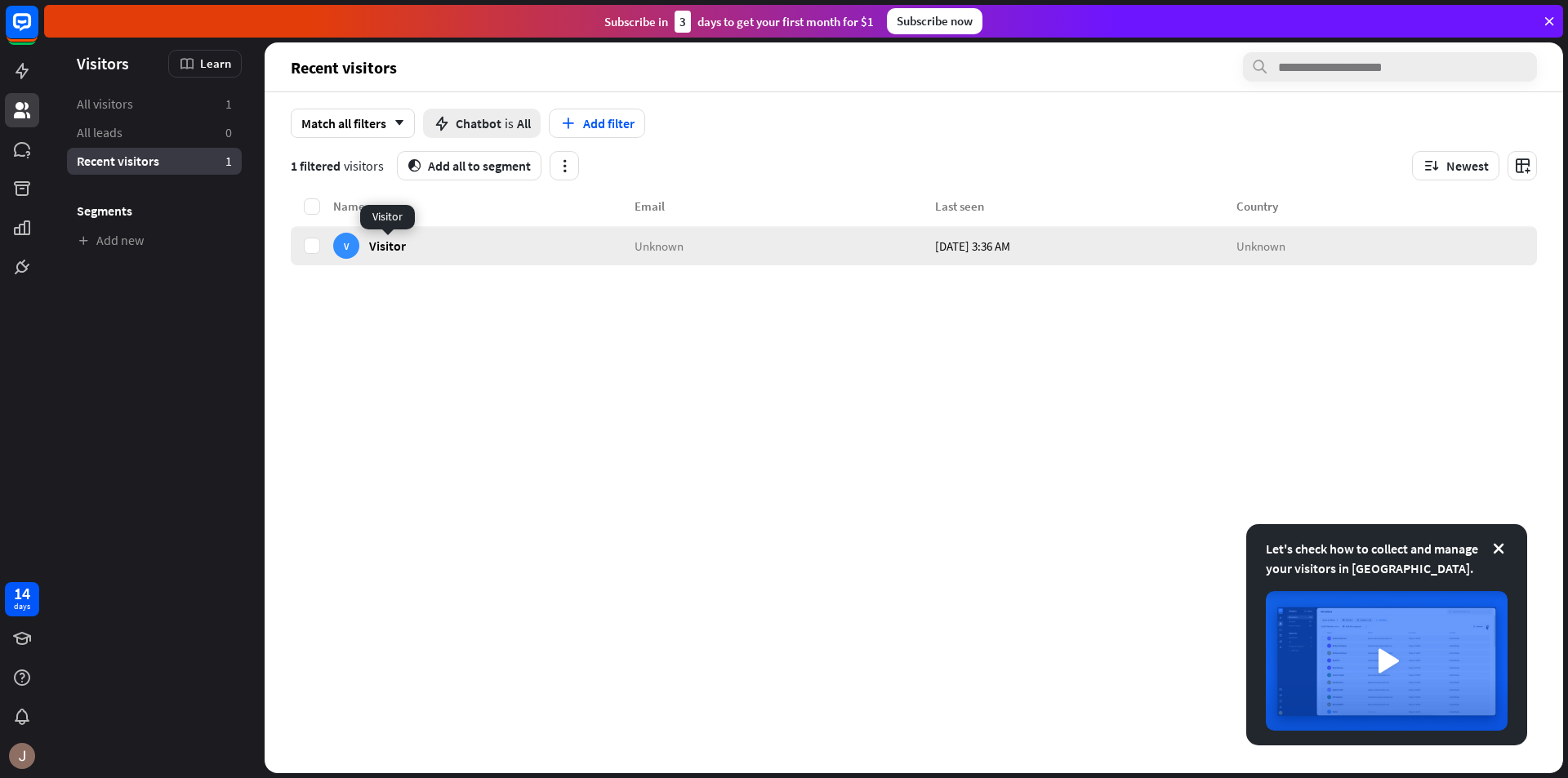
click at [389, 246] on span "Visitor" at bounding box center [388, 246] width 37 height 16
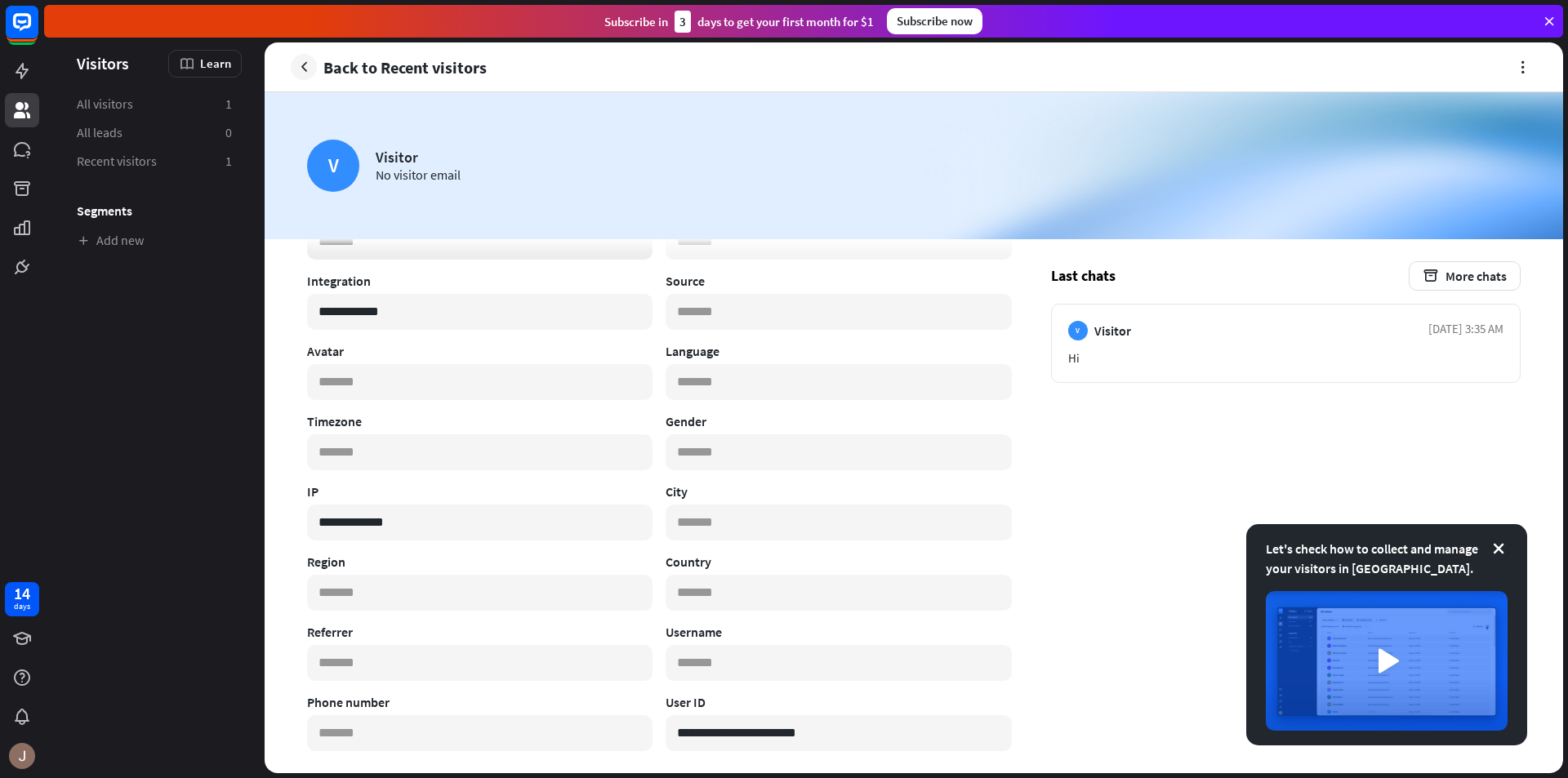
scroll to position [102, 0]
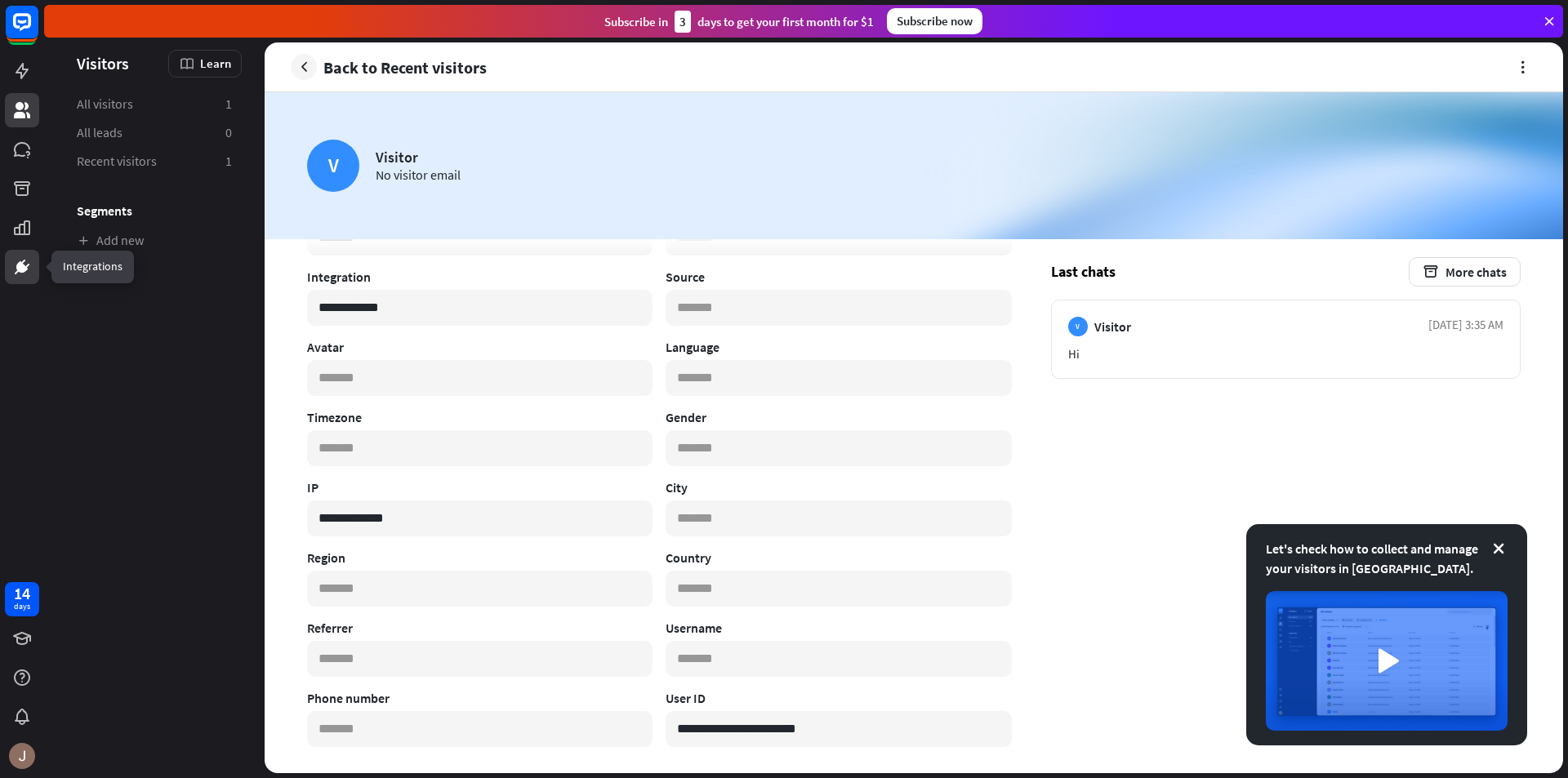
click at [11, 268] on link at bounding box center [22, 267] width 34 height 34
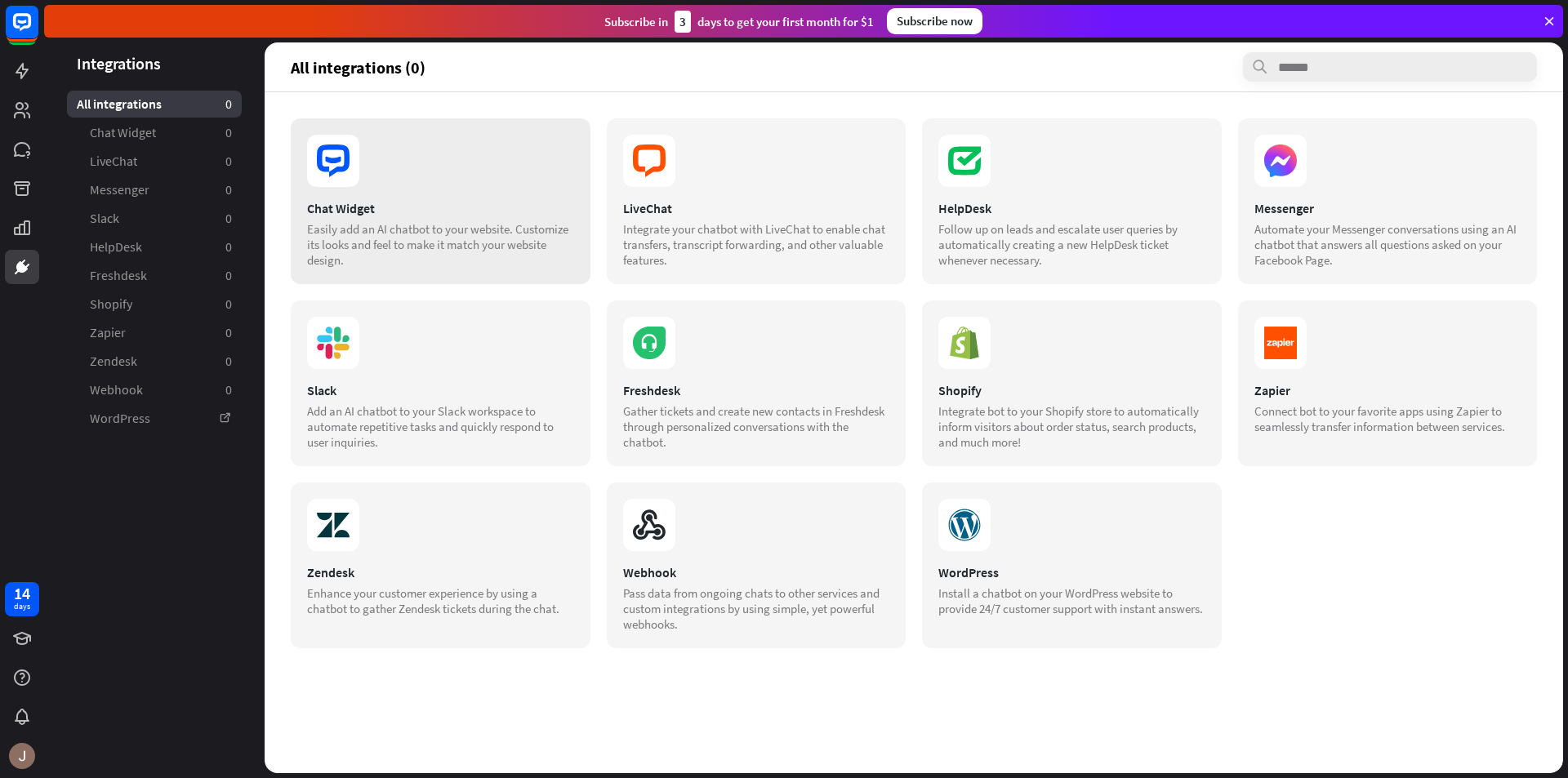
click at [322, 151] on icon at bounding box center [333, 160] width 32 height 32
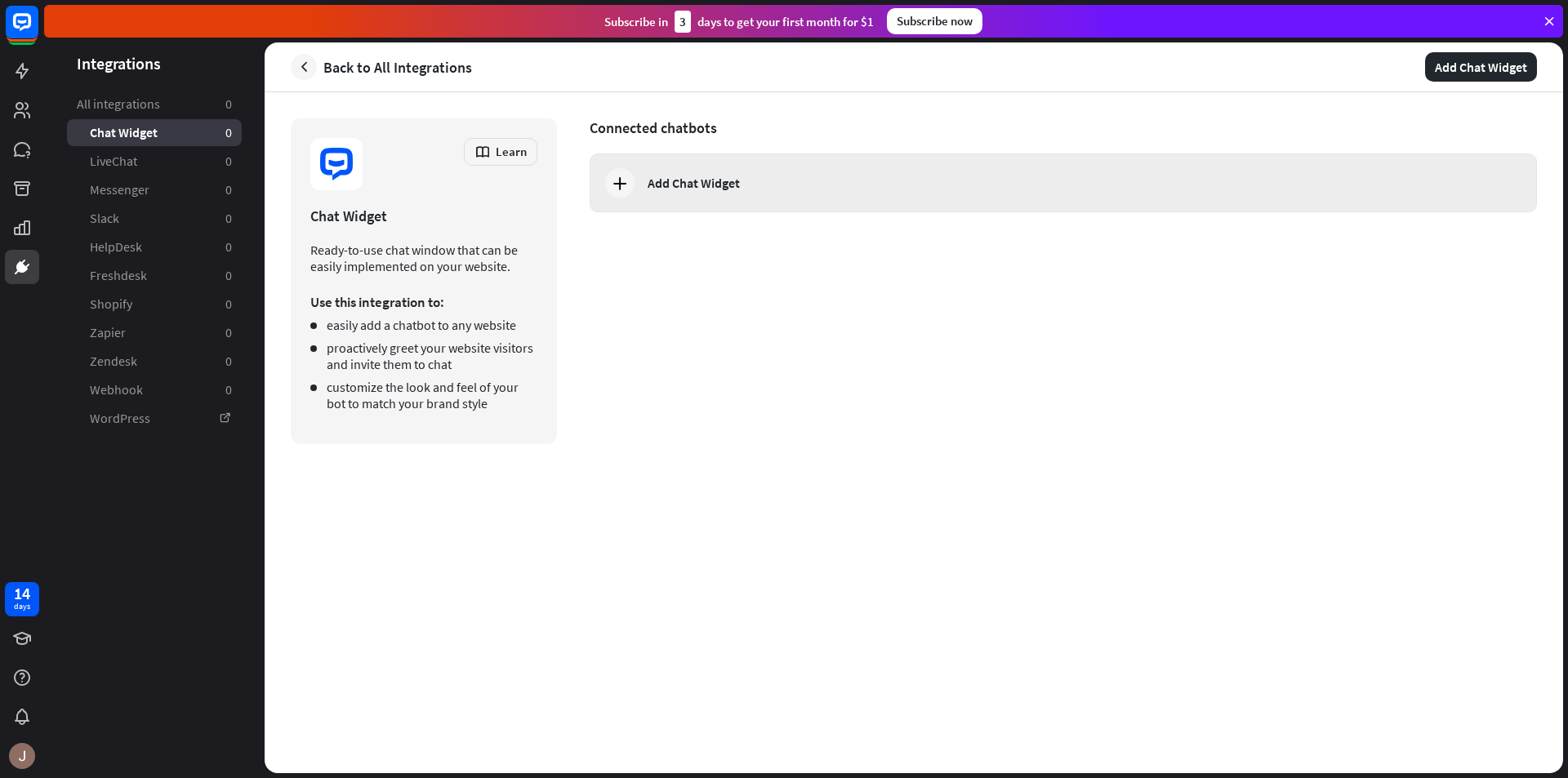
click at [676, 193] on div "Add Chat Widget" at bounding box center [1063, 182] width 947 height 58
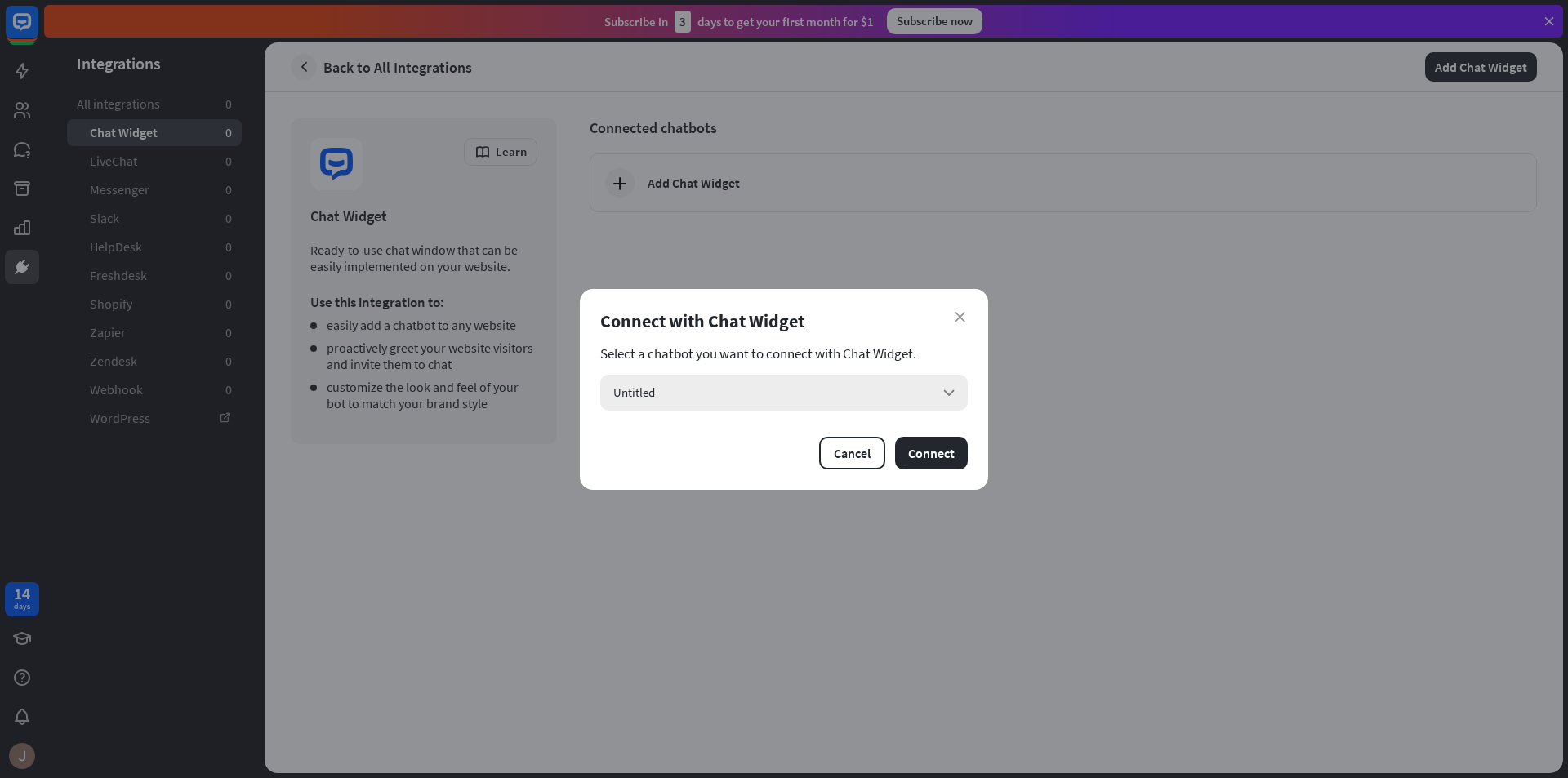
click at [803, 391] on div "Untitled arrow_down" at bounding box center [784, 392] width 368 height 36
click at [770, 479] on div "close Connect with Chat Widget Select a chatbot you want to connect with Chat W…" at bounding box center [784, 389] width 409 height 201
click at [923, 453] on button "Connect" at bounding box center [930, 453] width 72 height 32
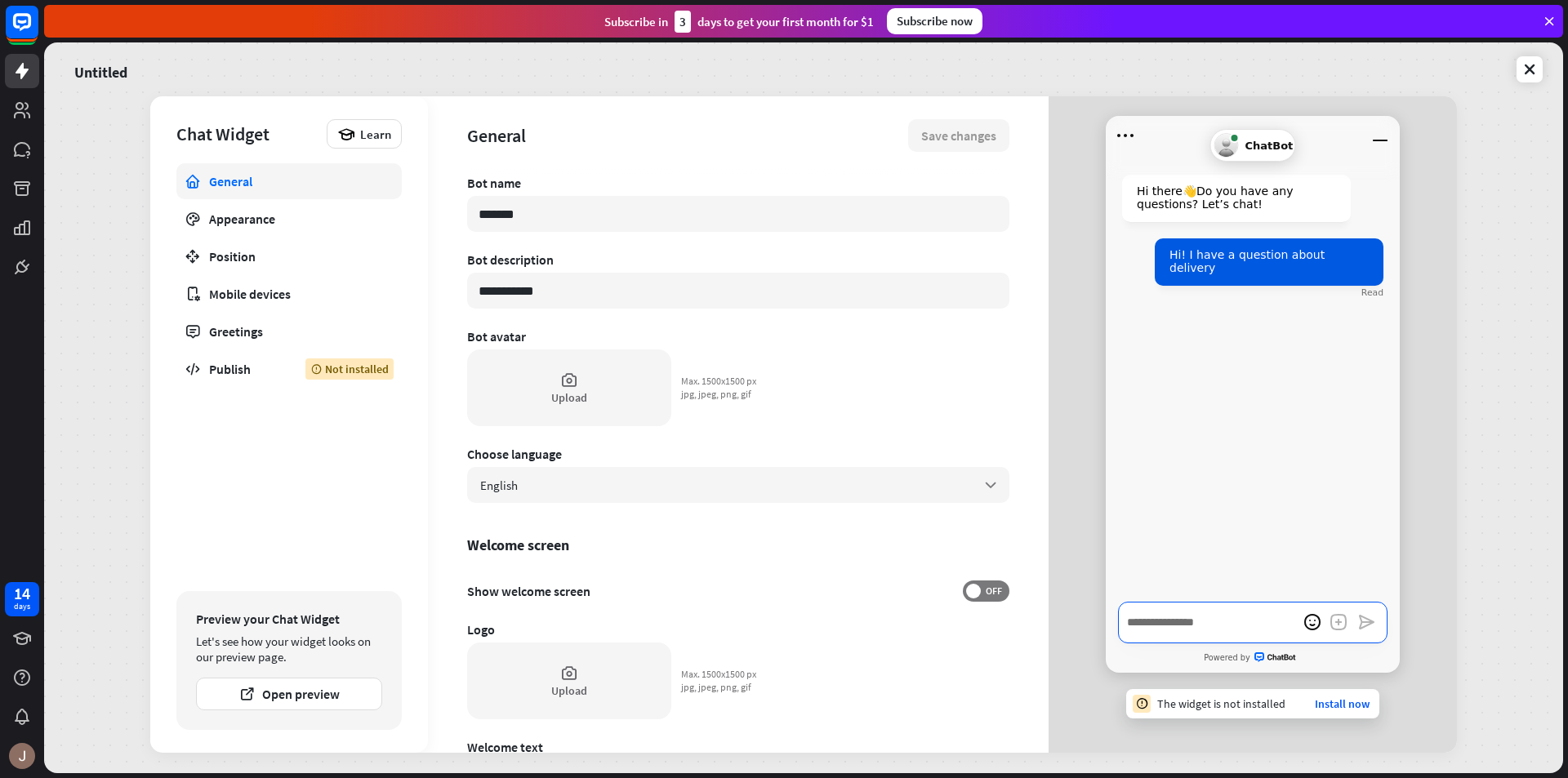
click at [1171, 623] on textarea "Write a message…" at bounding box center [1252, 623] width 269 height 42
type textarea "*"
type textarea "**"
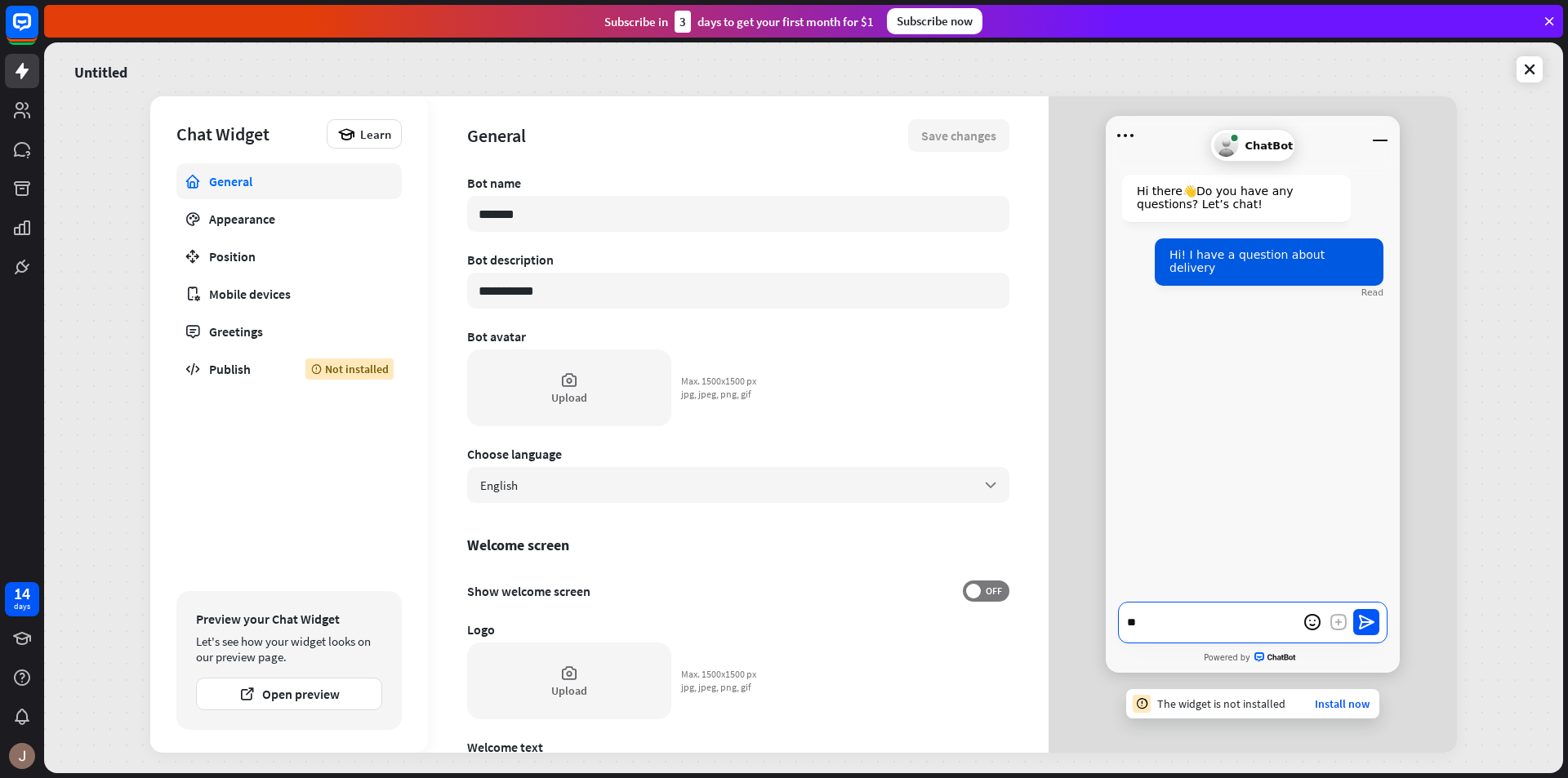
type textarea "*"
type textarea "**"
type textarea "*"
click at [1529, 64] on icon at bounding box center [1530, 69] width 17 height 17
